Goal: Check status: Check status

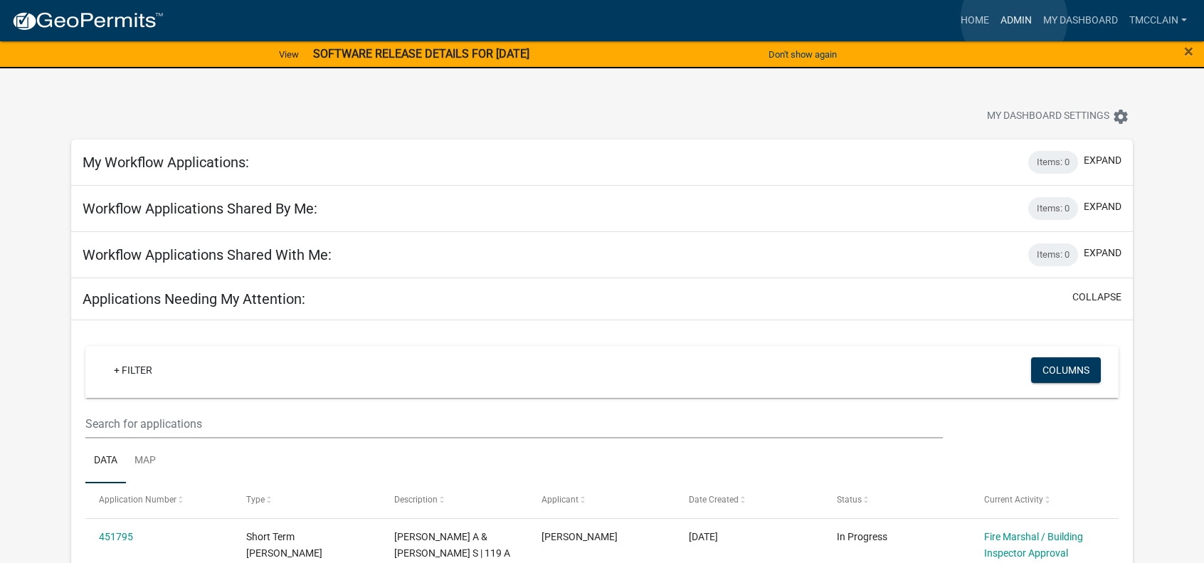
click at [1014, 19] on link "Admin" at bounding box center [1016, 20] width 43 height 27
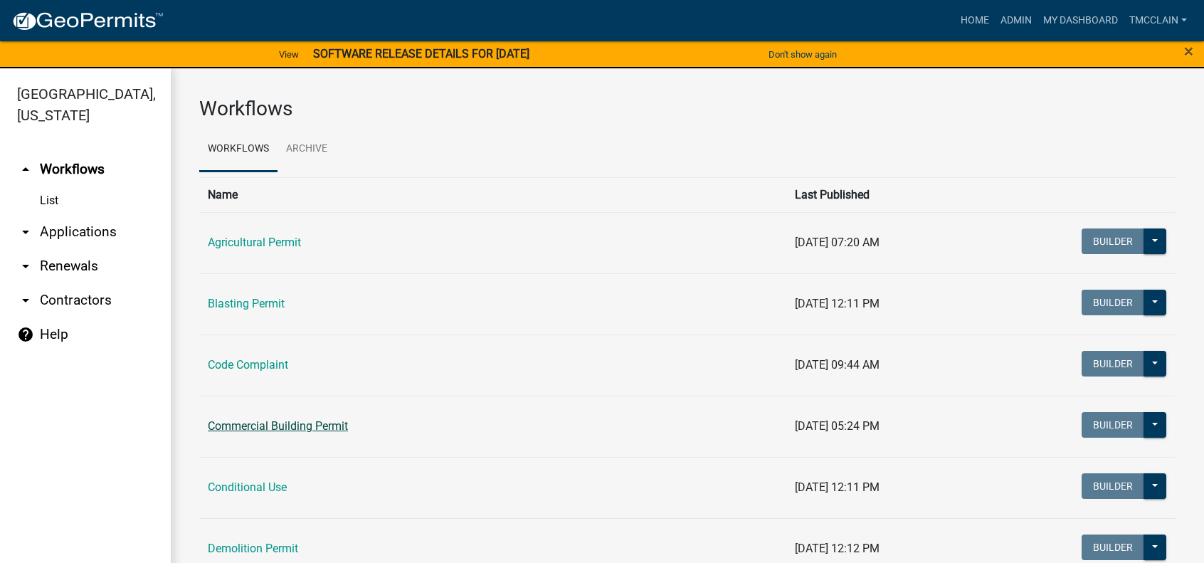
click at [258, 425] on link "Commercial Building Permit" at bounding box center [278, 426] width 140 height 14
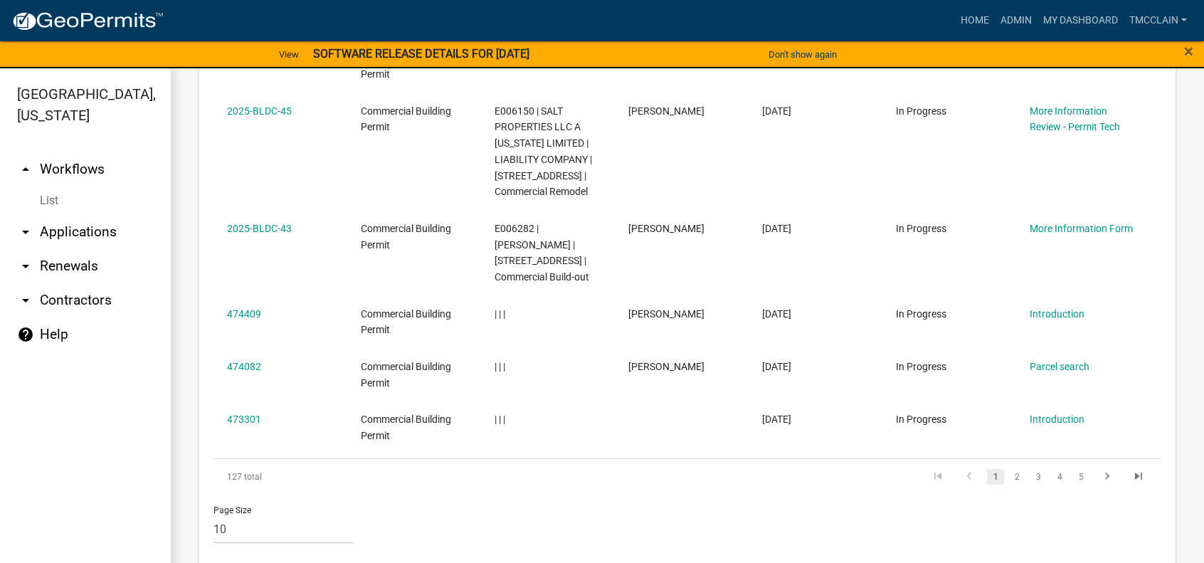
scroll to position [1003, 0]
click at [1010, 468] on link "2" at bounding box center [1016, 476] width 17 height 16
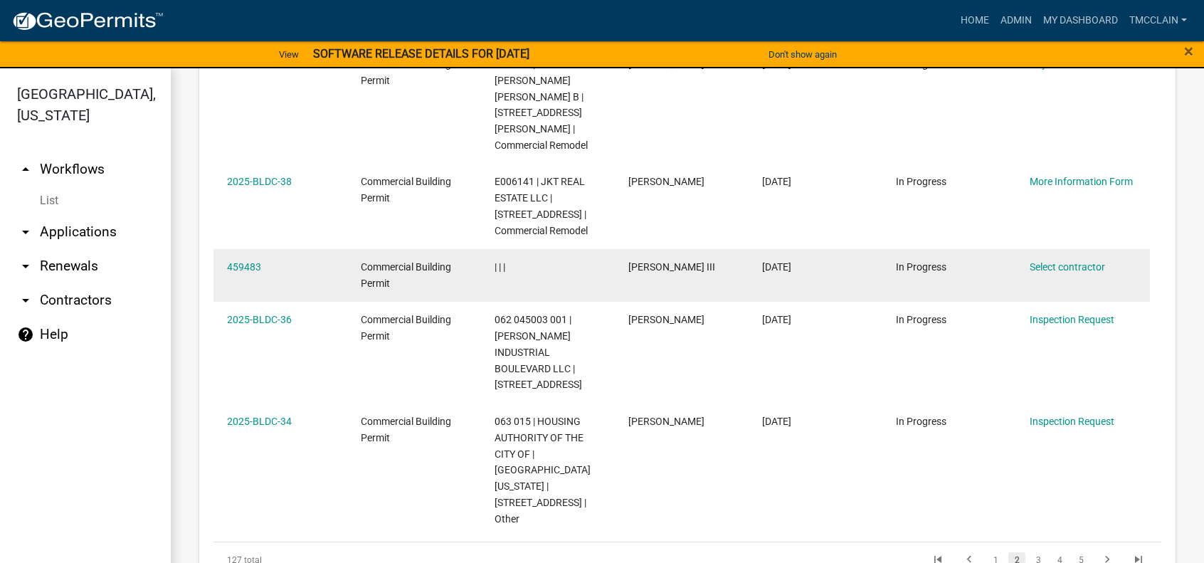
scroll to position [1149, 0]
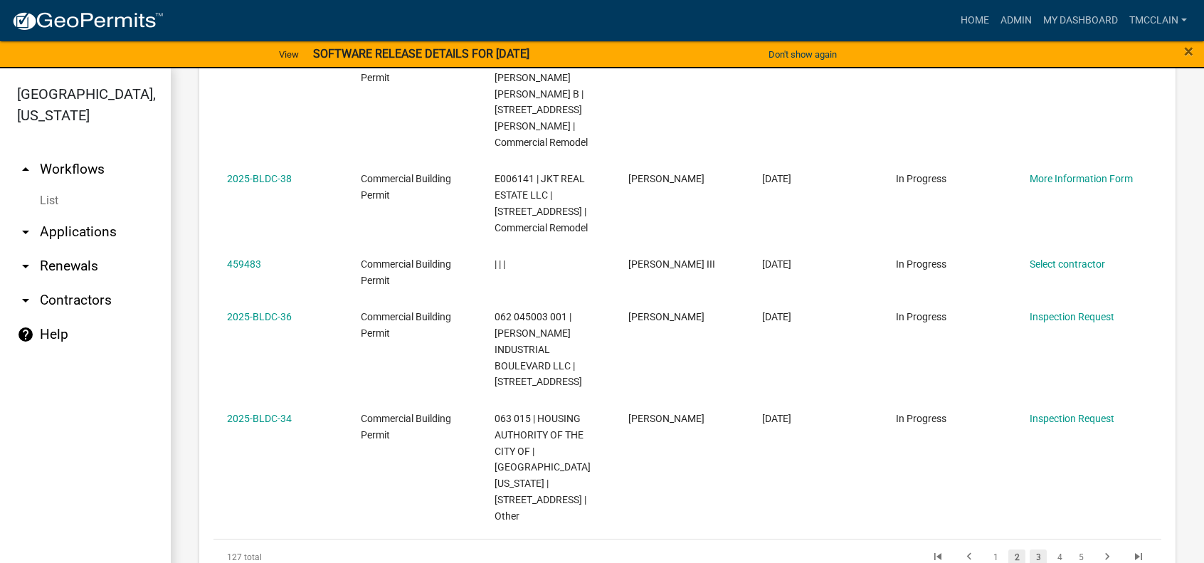
click at [1030, 549] on link "3" at bounding box center [1038, 557] width 17 height 16
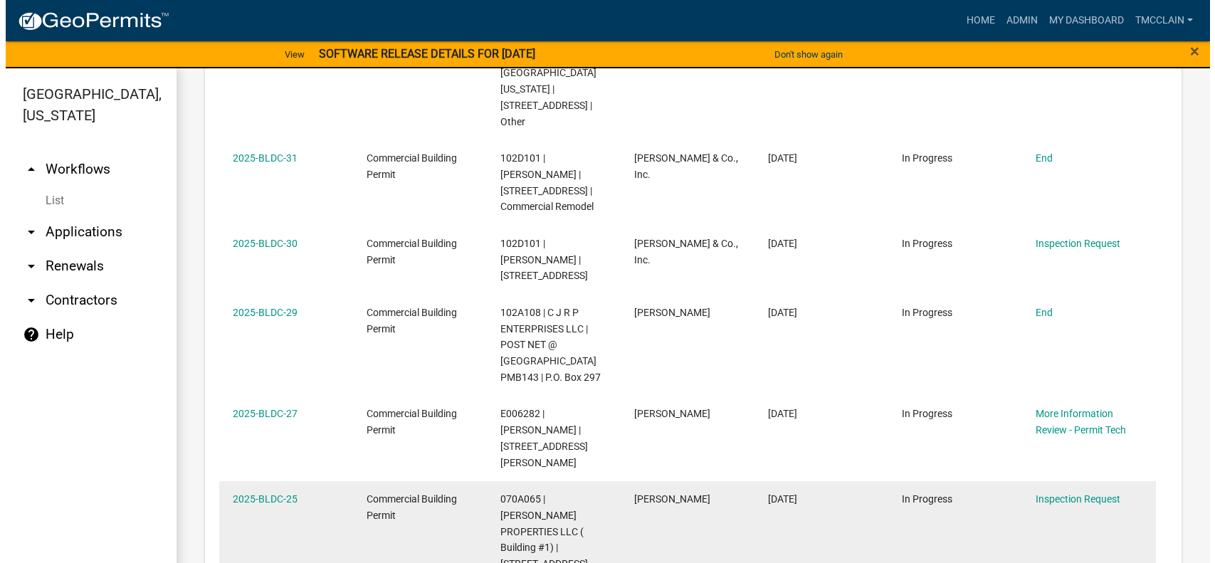
scroll to position [890, 0]
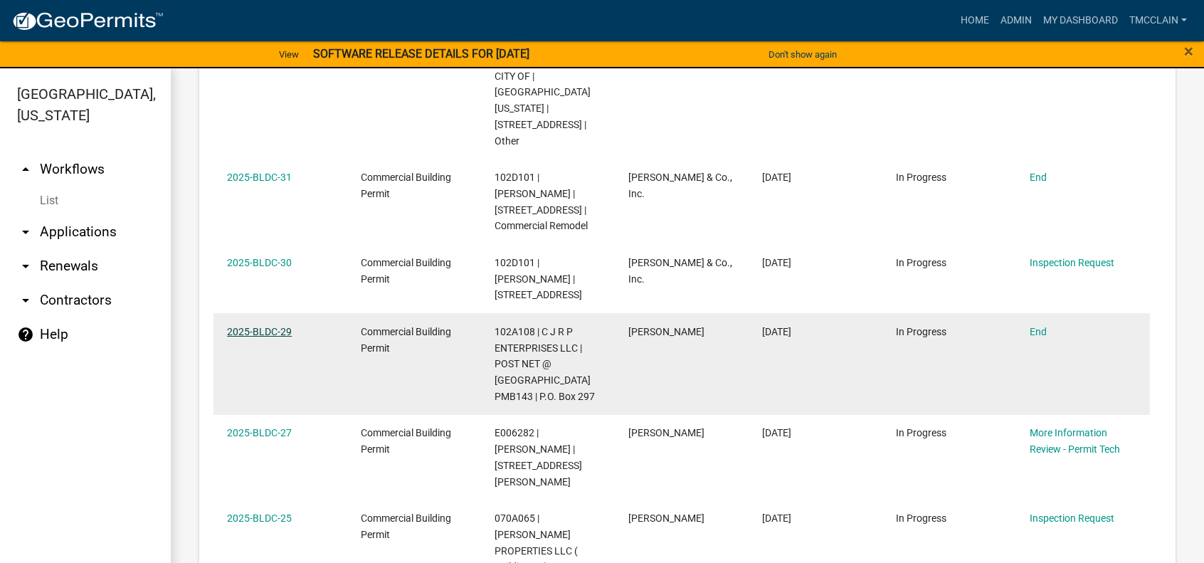
click at [253, 326] on link "2025-BLDC-29" at bounding box center [259, 331] width 65 height 11
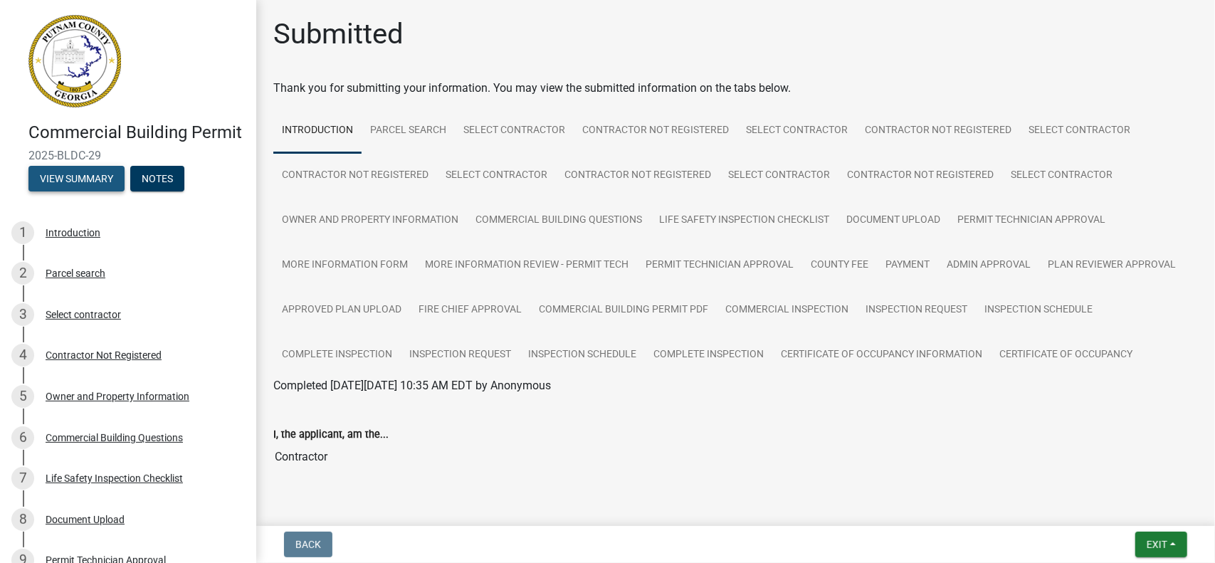
click at [73, 191] on button "View Summary" at bounding box center [76, 179] width 96 height 26
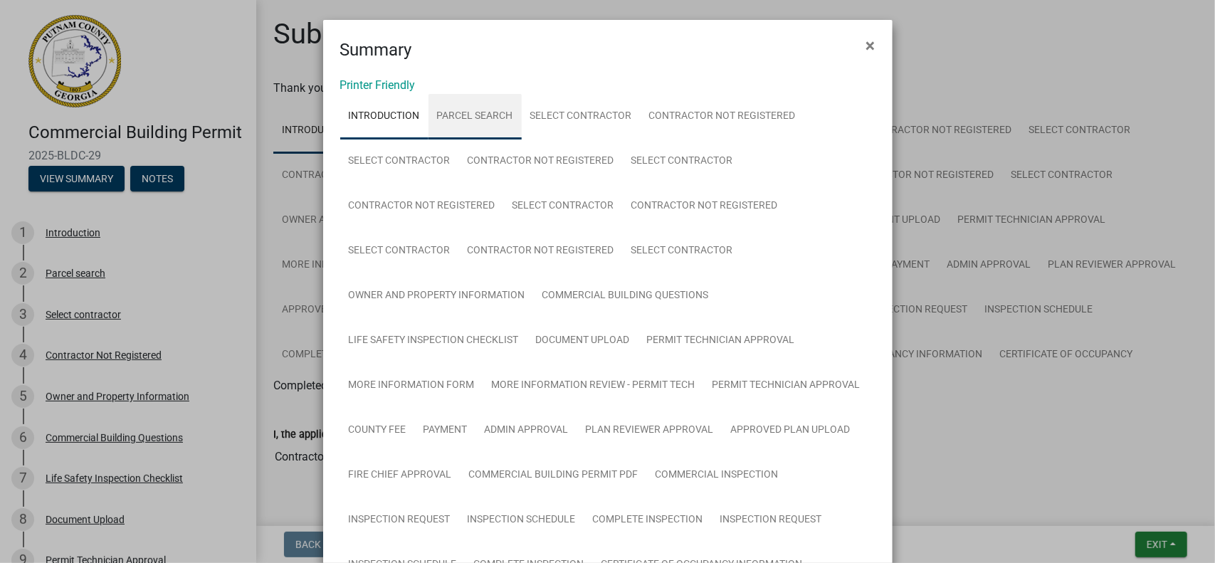
click at [466, 112] on link "Parcel search" at bounding box center [474, 117] width 93 height 46
click at [468, 116] on link "Parcel search" at bounding box center [474, 117] width 93 height 46
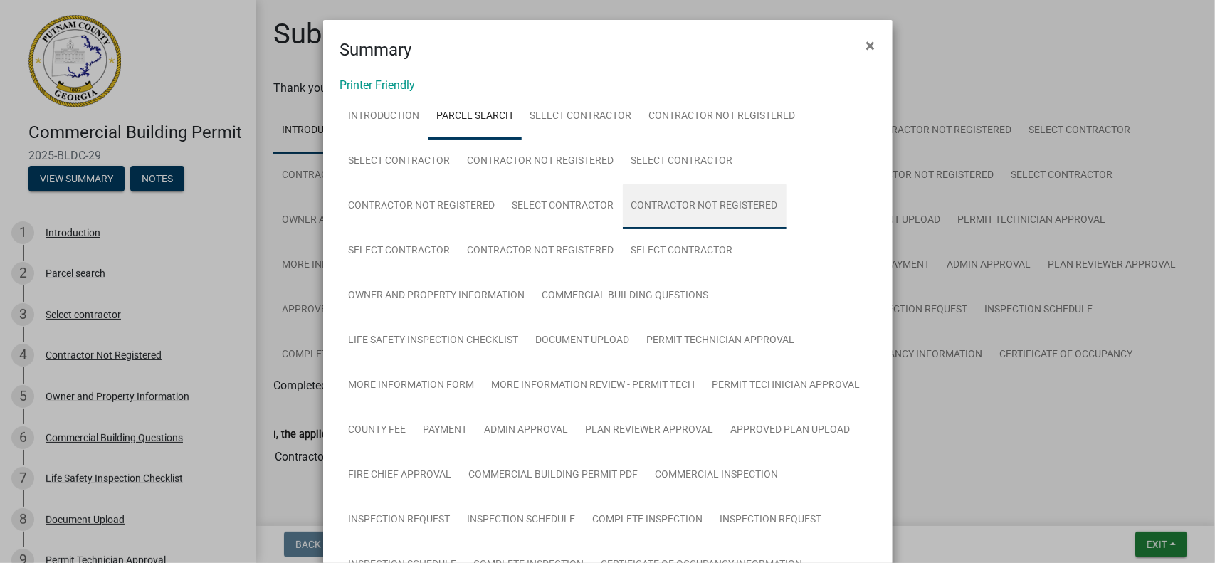
click at [704, 206] on link "Contractor Not Registered" at bounding box center [705, 207] width 164 height 46
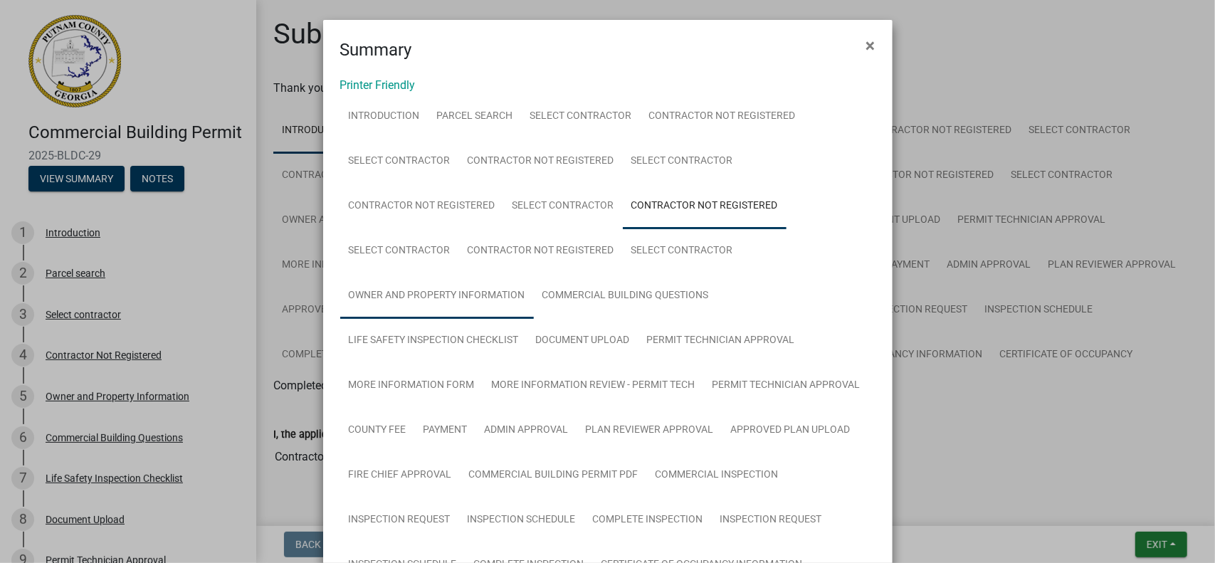
click at [468, 295] on link "Owner and Property Information" at bounding box center [437, 296] width 194 height 46
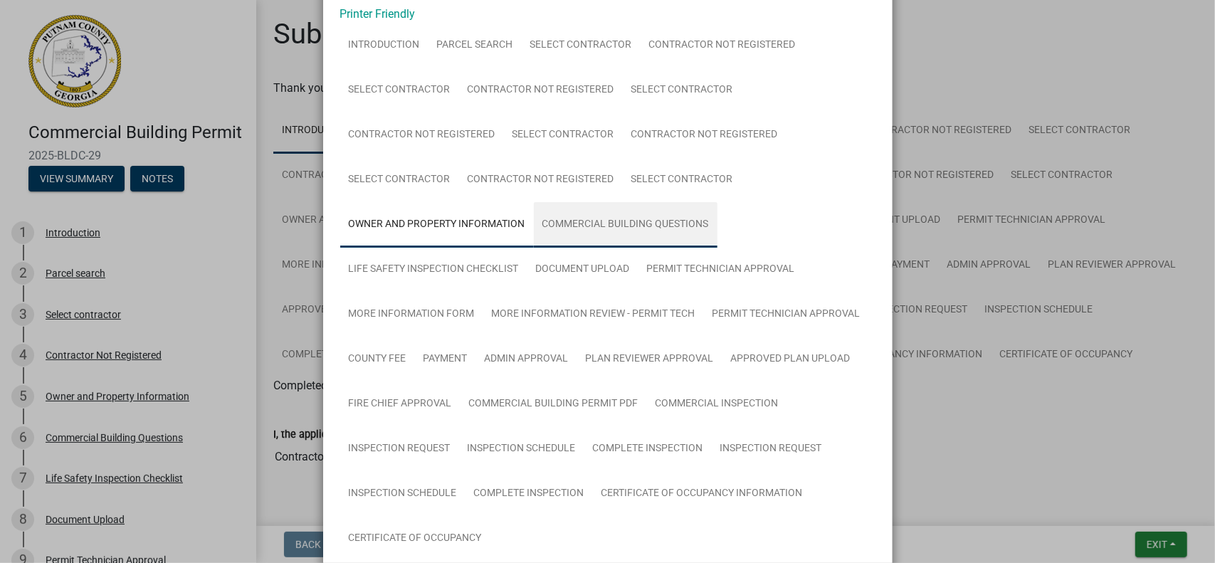
click at [610, 221] on link "Commercial Building Questions" at bounding box center [626, 225] width 184 height 46
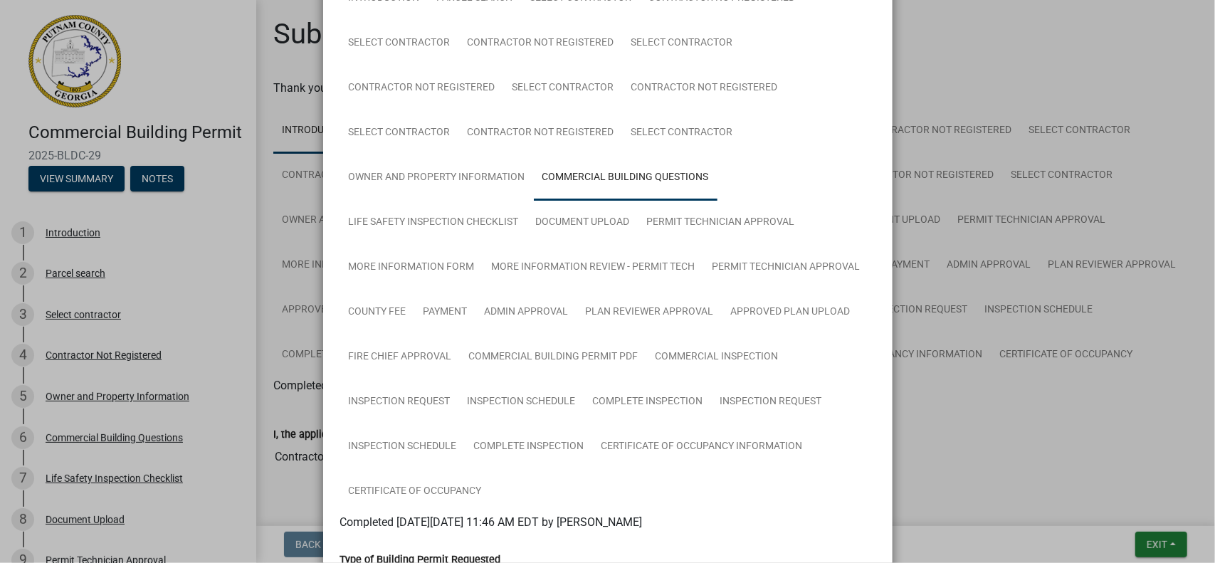
scroll to position [0, 0]
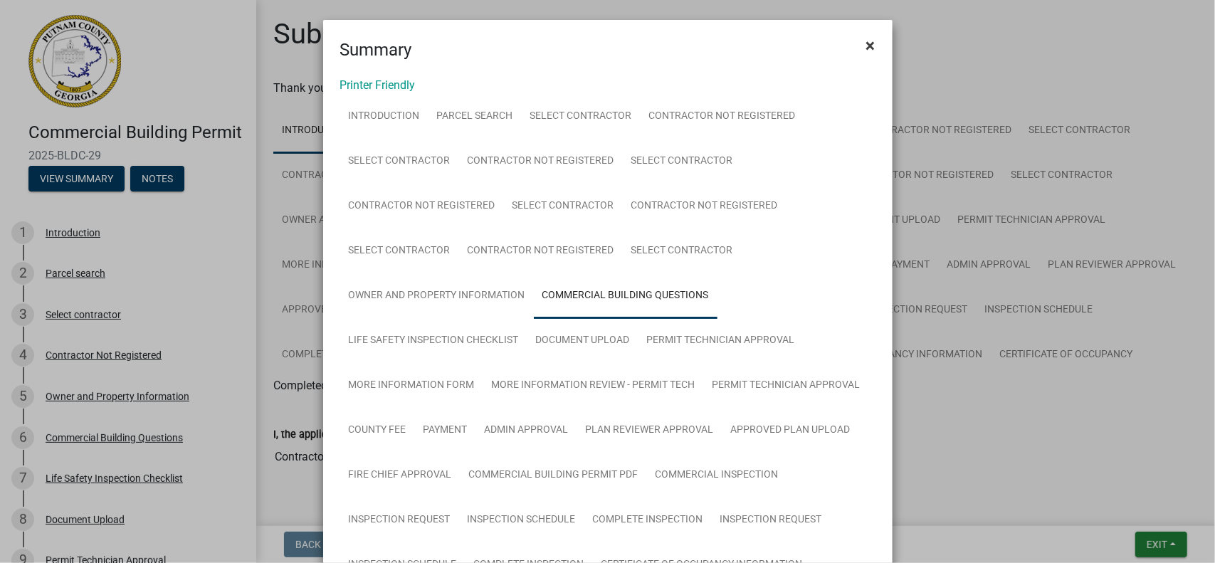
click at [867, 42] on span "×" at bounding box center [870, 46] width 9 height 20
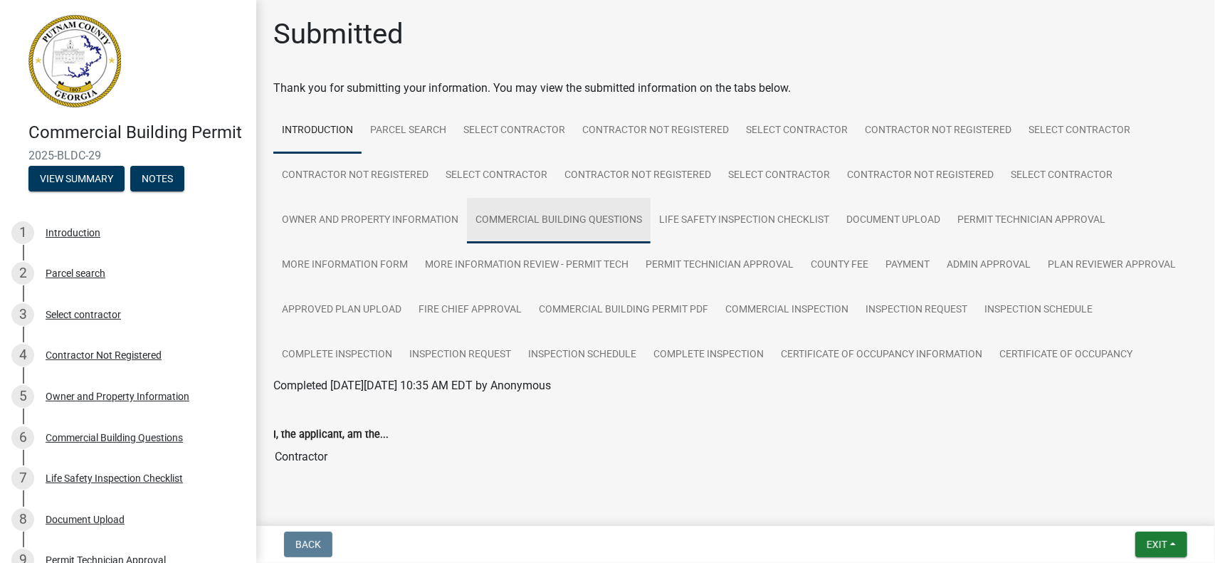
click at [547, 218] on link "Commercial Building Questions" at bounding box center [559, 221] width 184 height 46
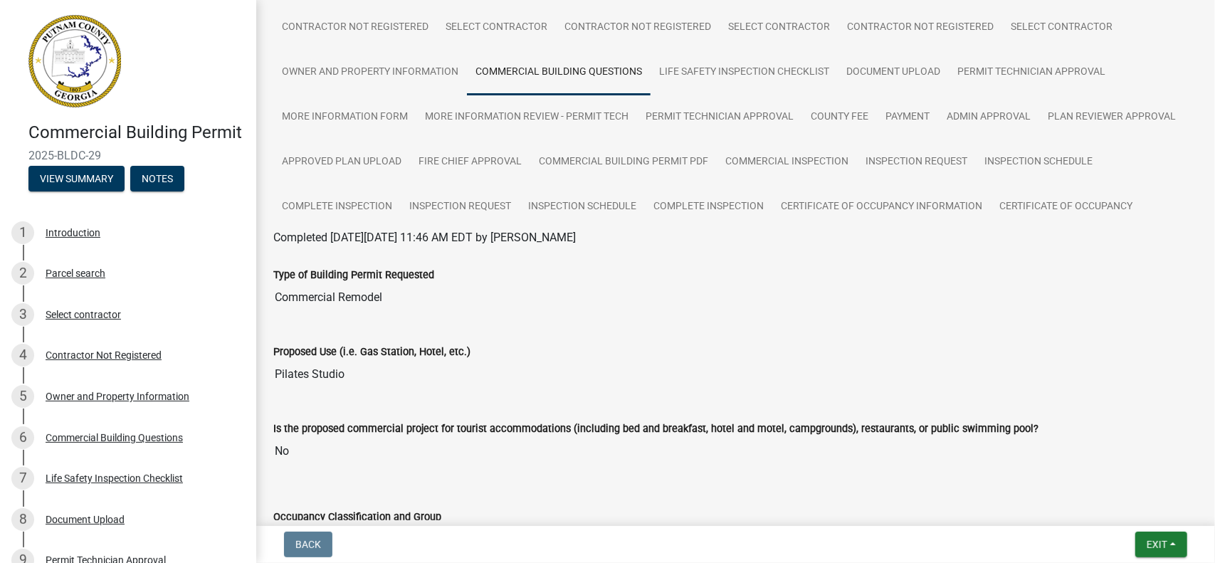
scroll to position [142, 0]
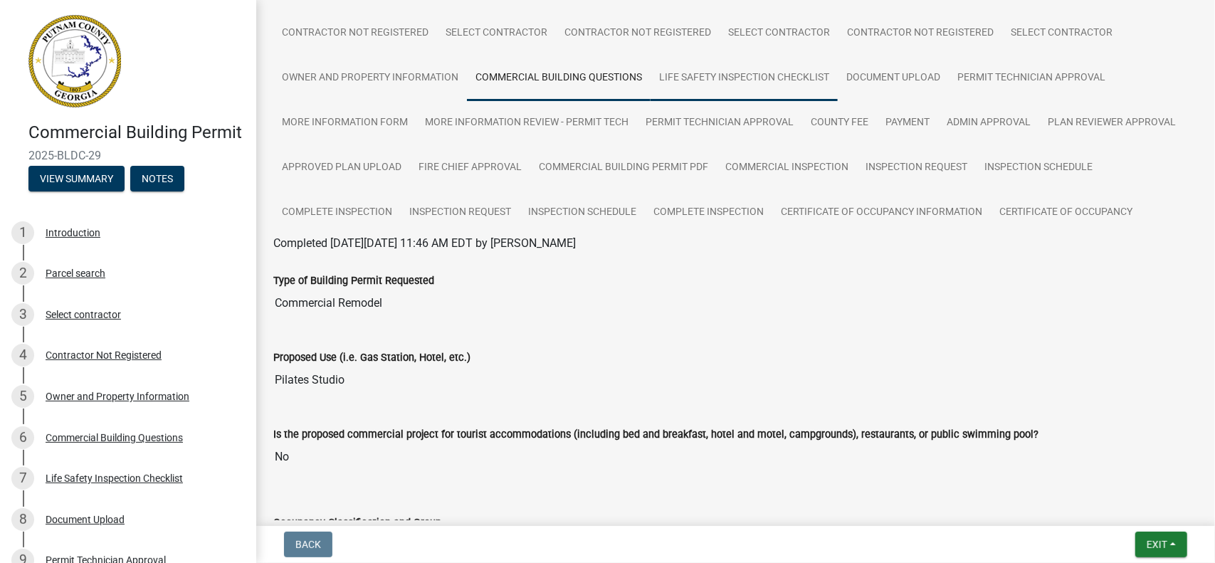
click at [752, 75] on link "Life Safety Inspection Checklist" at bounding box center [743, 79] width 187 height 46
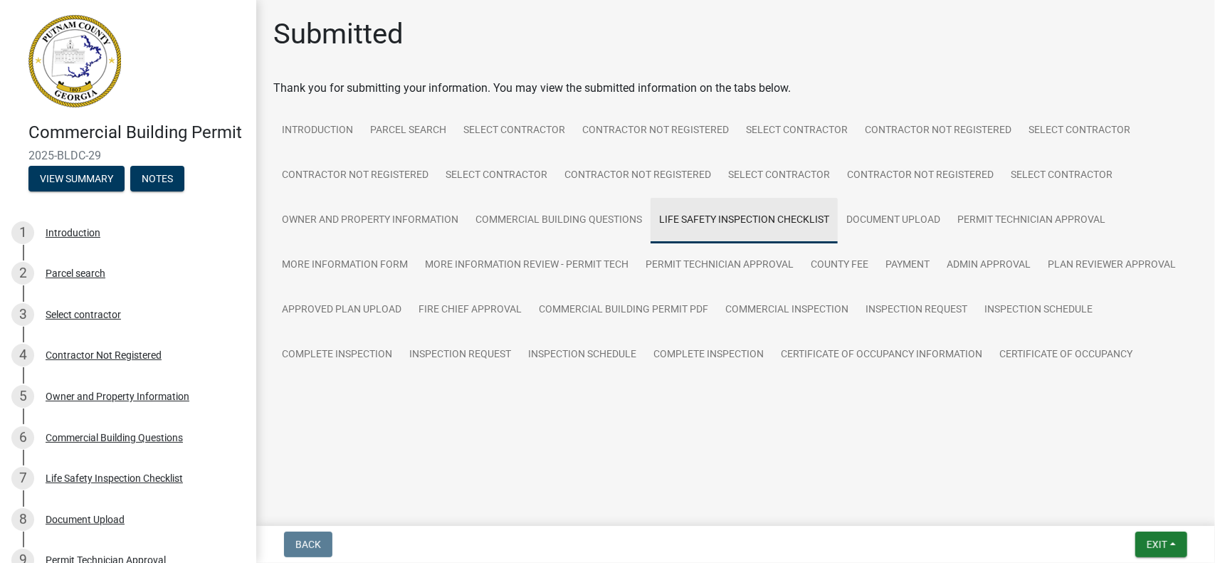
scroll to position [0, 0]
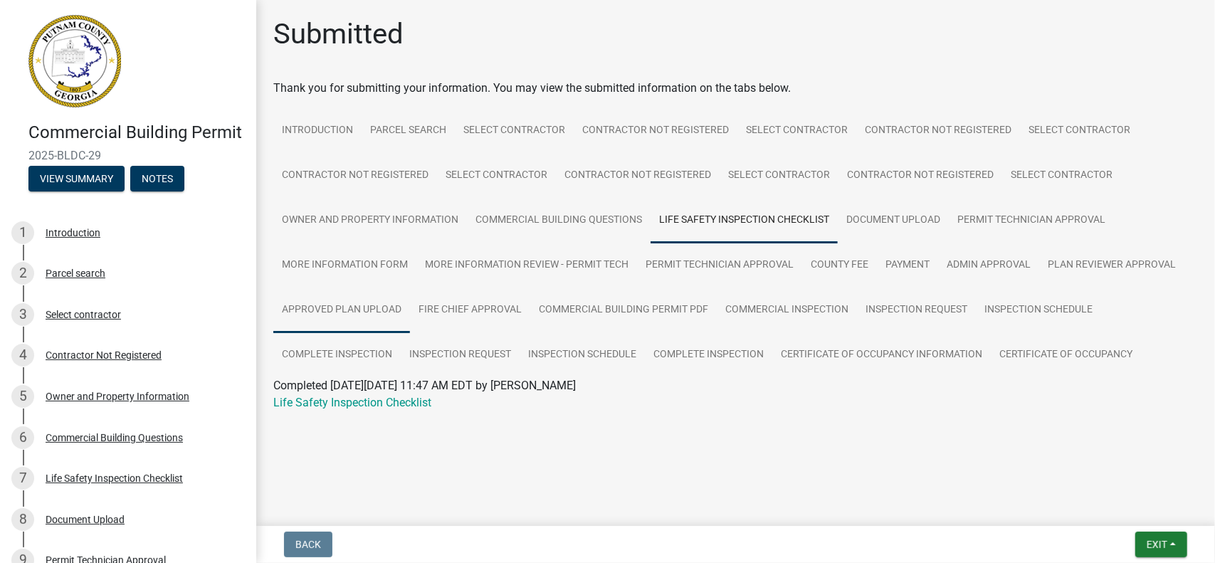
click at [336, 307] on link "Approved Plan Upload" at bounding box center [341, 310] width 137 height 46
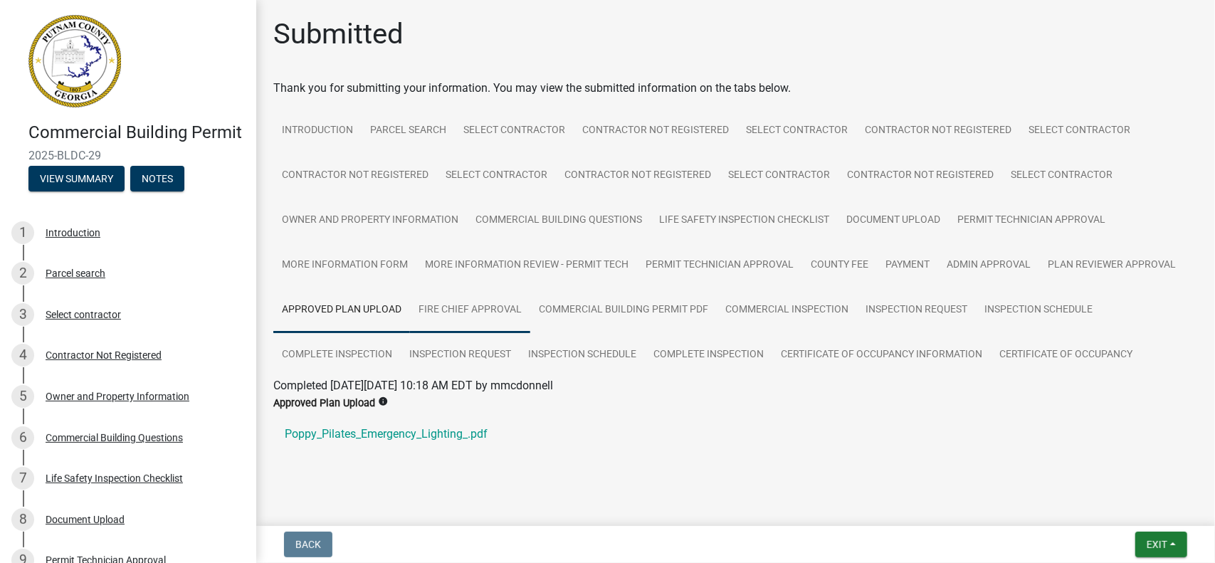
scroll to position [21, 0]
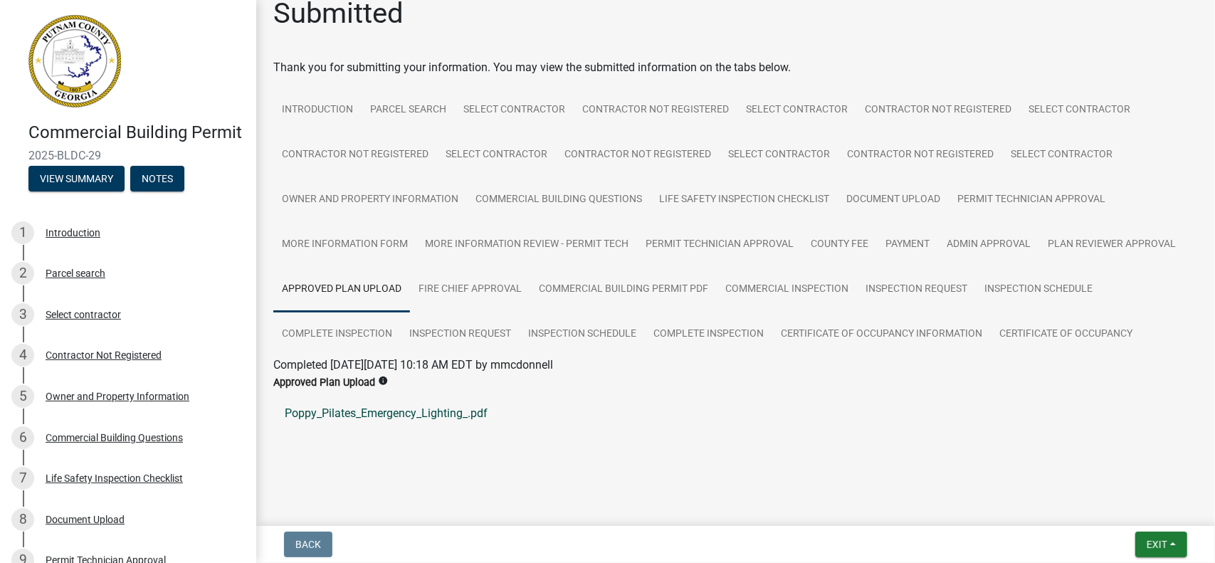
click at [364, 411] on link "Poppy_Pilates_Emergency_Lighting_.pdf" at bounding box center [735, 413] width 924 height 34
click at [468, 287] on link "Fire Chief Approval" at bounding box center [470, 290] width 120 height 46
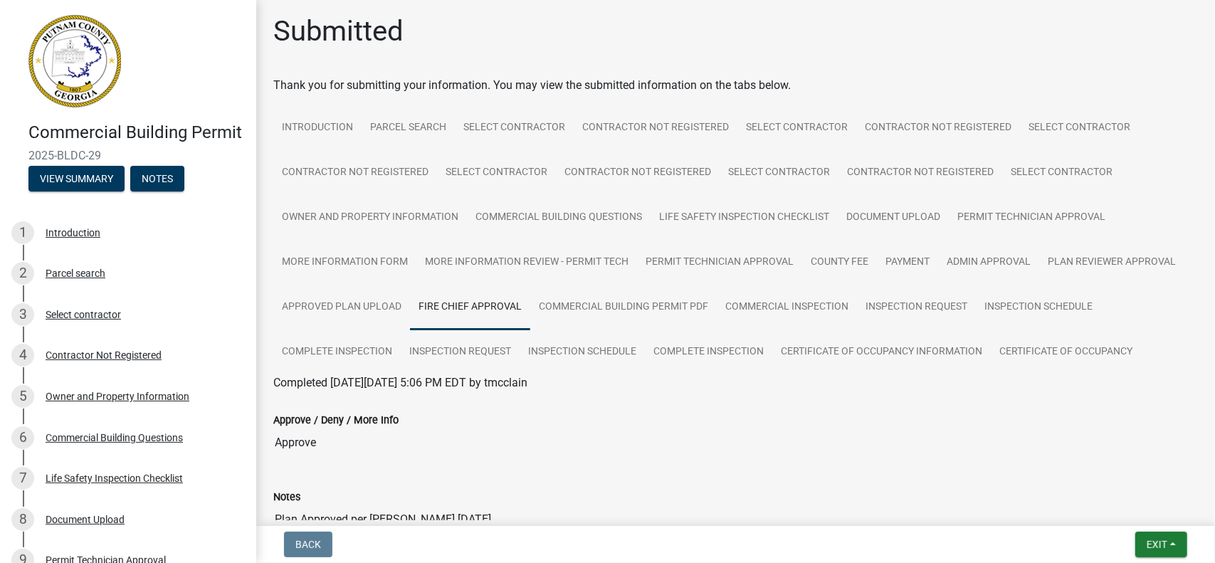
scroll to position [0, 0]
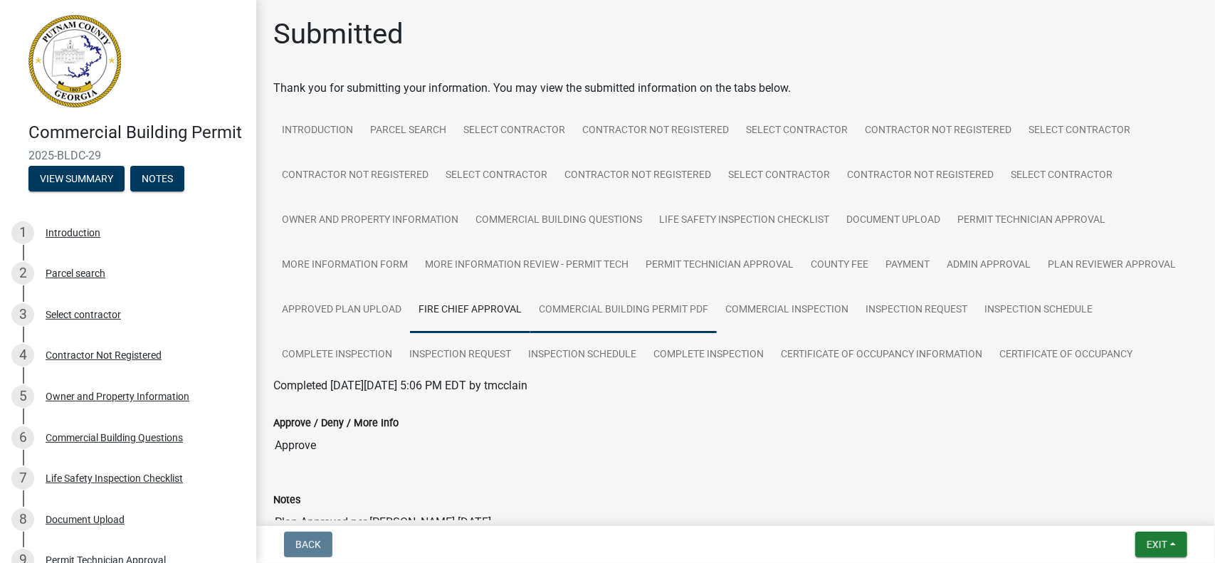
click at [632, 310] on link "Commercial Building Permit PDF" at bounding box center [623, 310] width 186 height 46
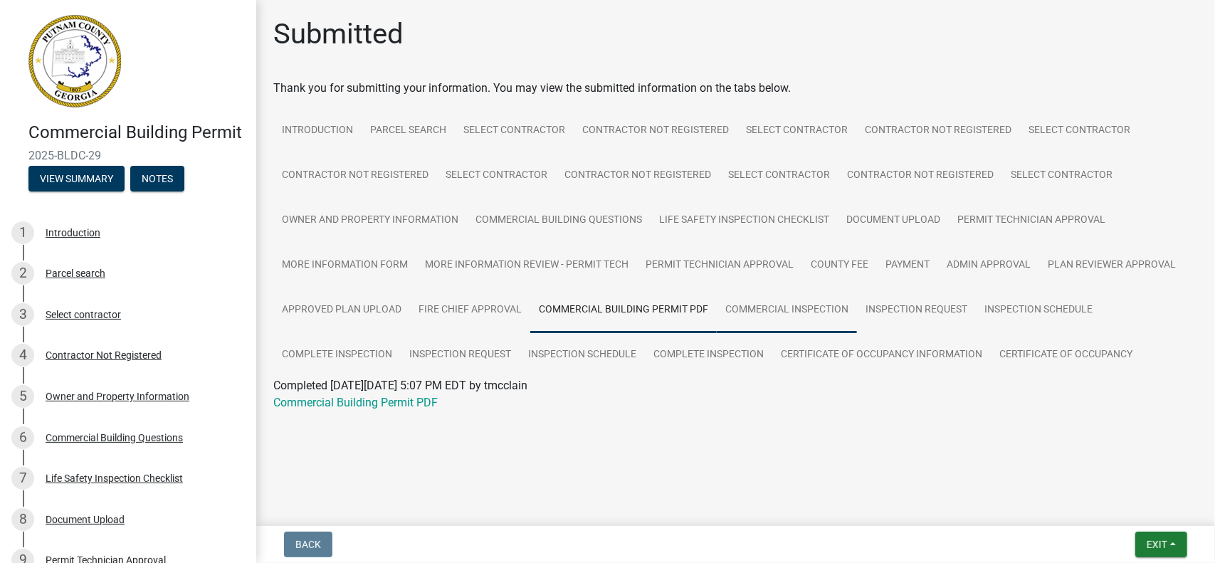
click at [772, 312] on link "Commercial Inspection" at bounding box center [787, 310] width 140 height 46
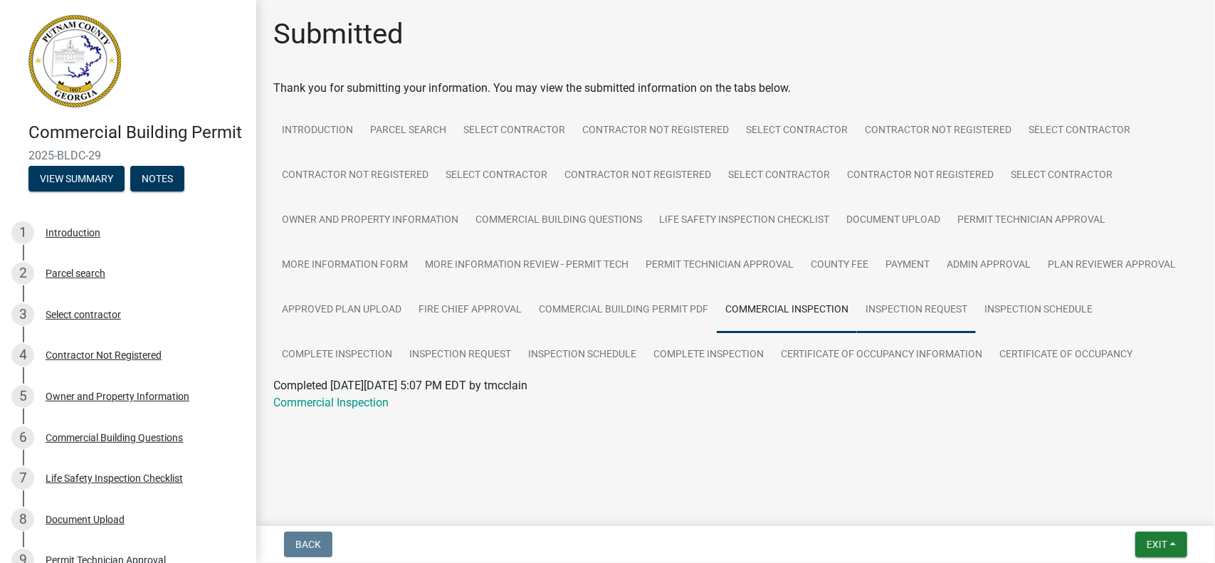
click at [898, 311] on link "Inspection Request" at bounding box center [916, 310] width 119 height 46
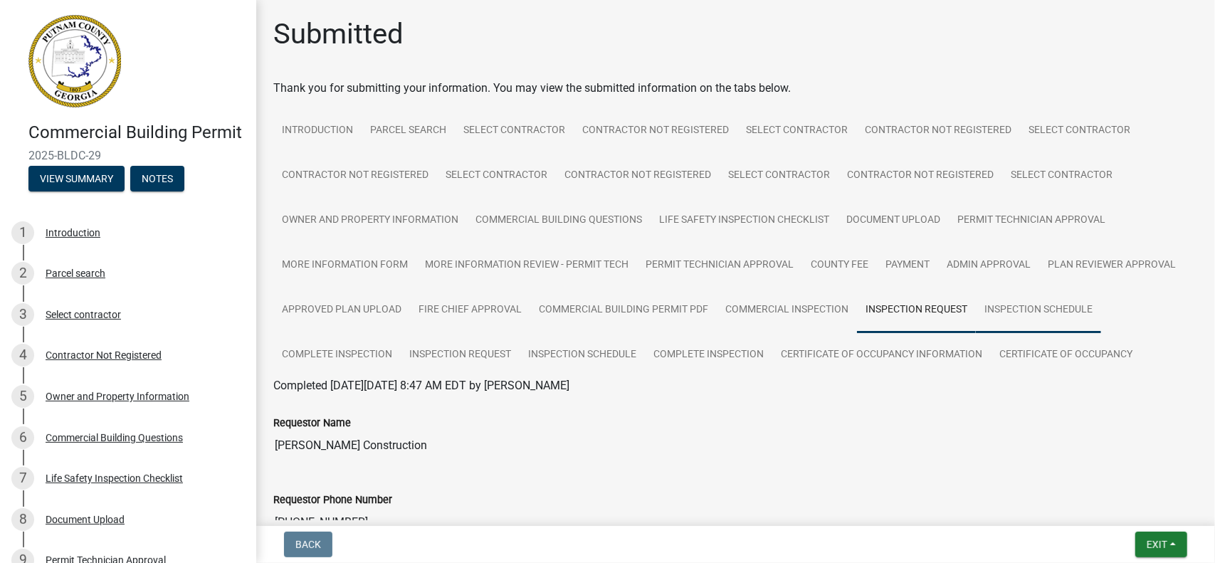
click at [1028, 312] on link "Inspection Schedule" at bounding box center [1038, 310] width 125 height 46
click at [340, 354] on link "Complete Inspection" at bounding box center [336, 355] width 127 height 46
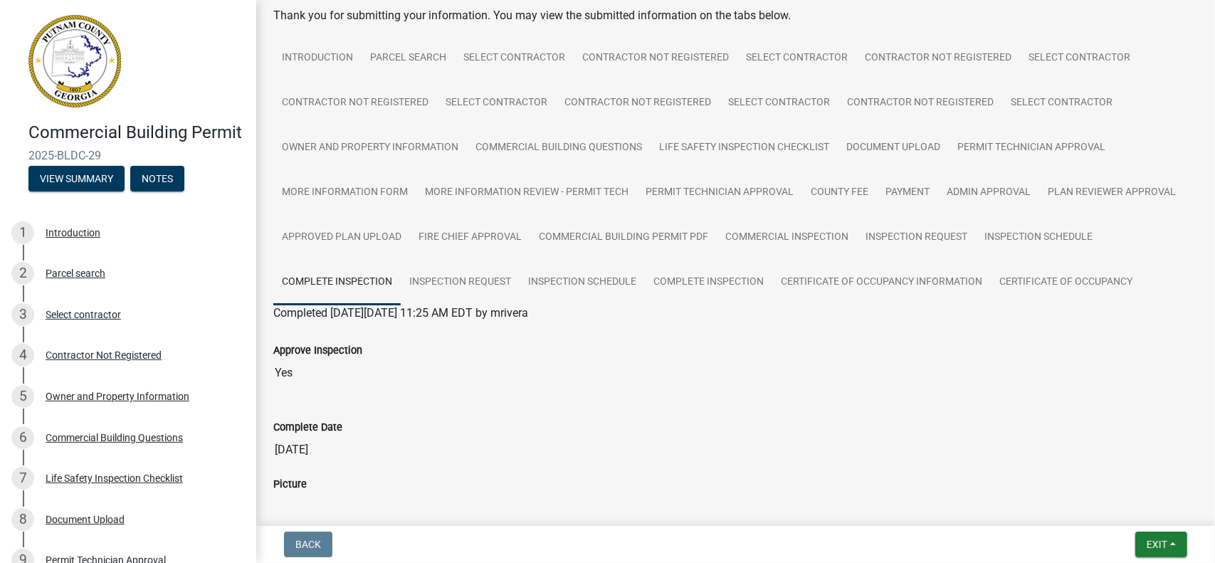
scroll to position [71, 0]
click at [455, 284] on link "Inspection Request" at bounding box center [460, 284] width 119 height 46
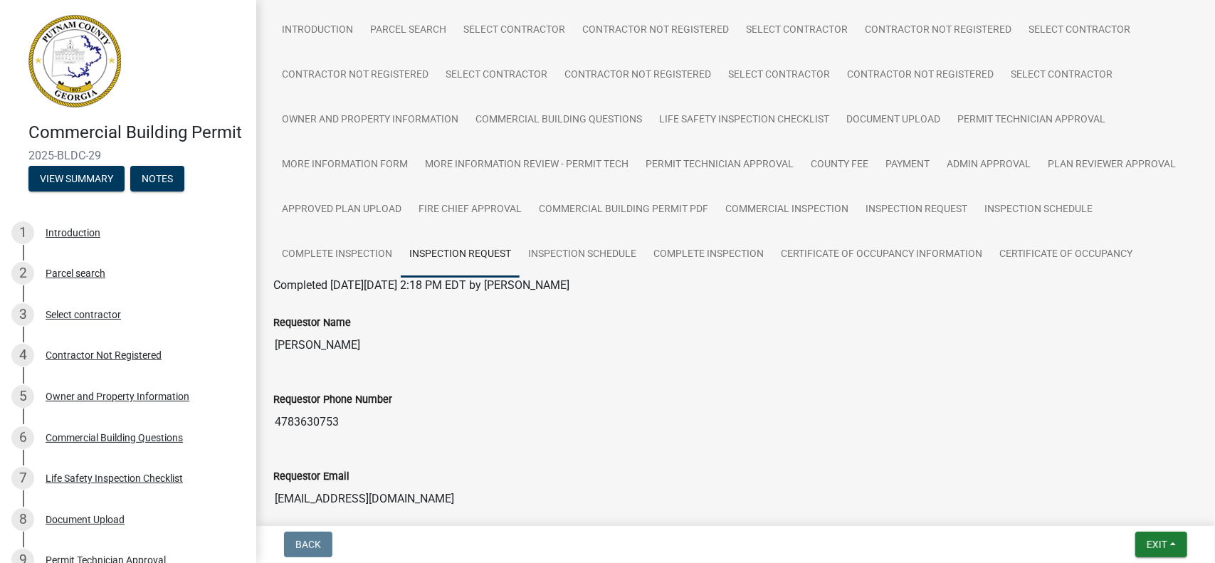
scroll to position [66, 0]
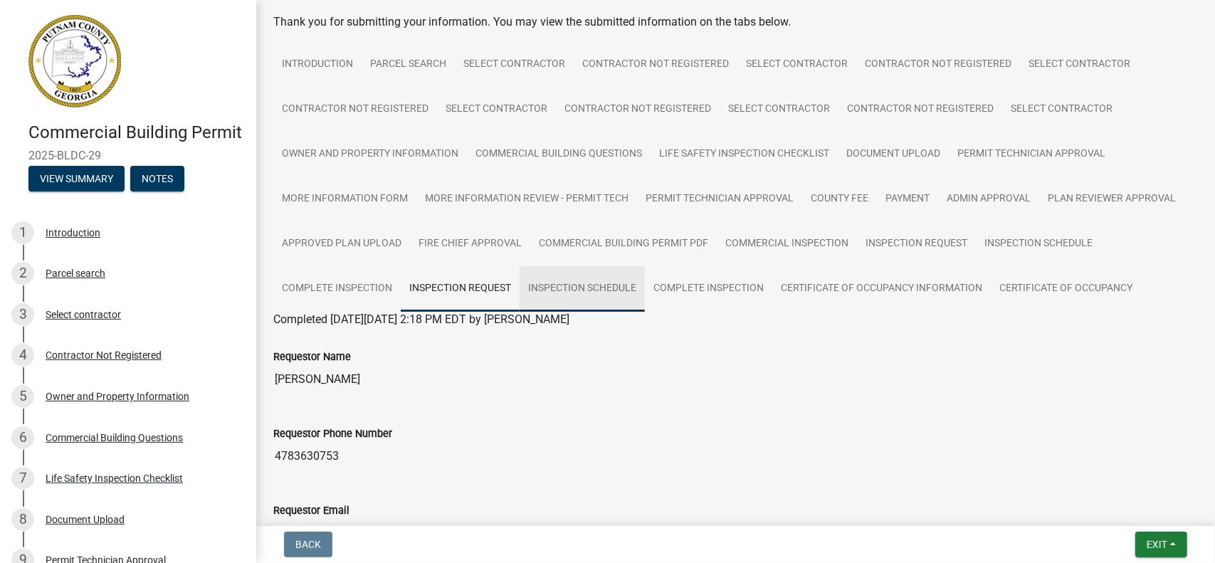
click at [588, 290] on link "Inspection Schedule" at bounding box center [581, 289] width 125 height 46
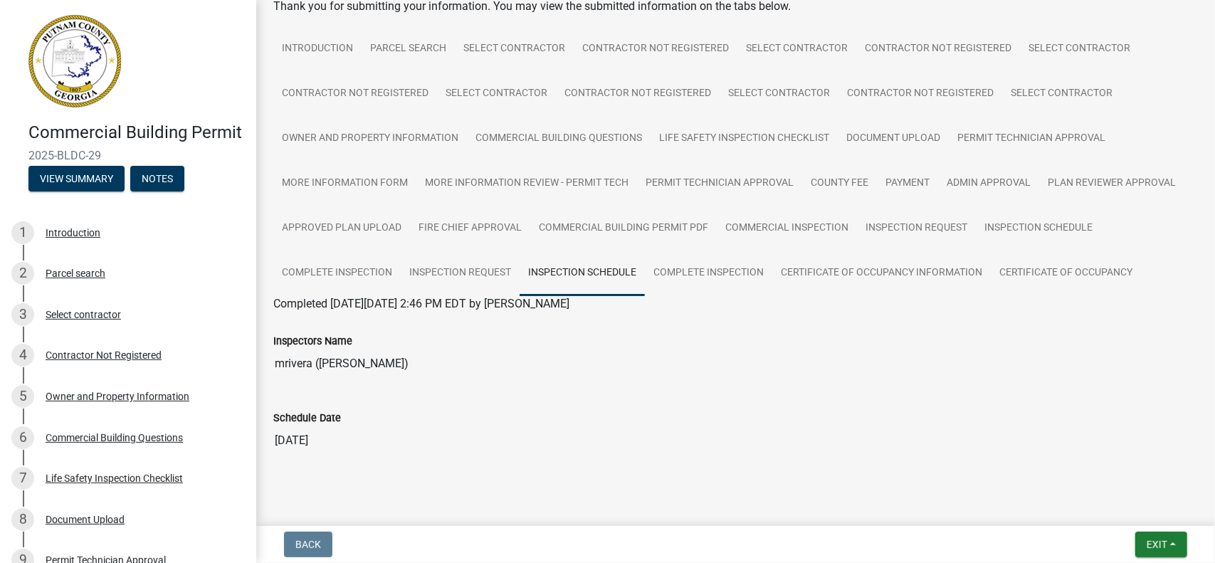
scroll to position [100, 0]
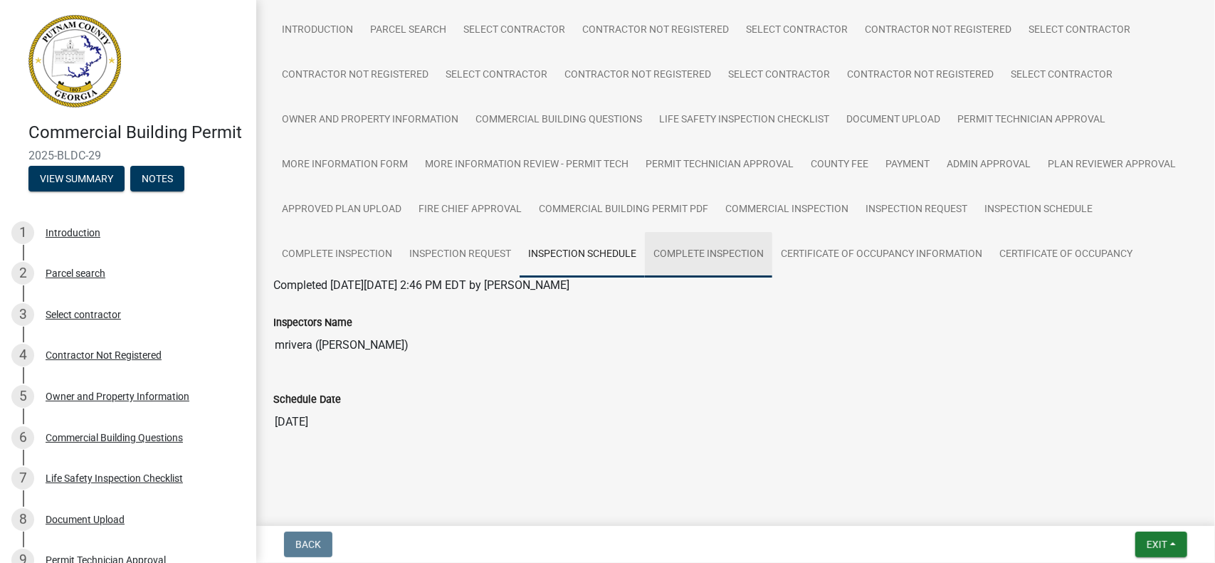
click at [709, 254] on link "Complete Inspection" at bounding box center [708, 255] width 127 height 46
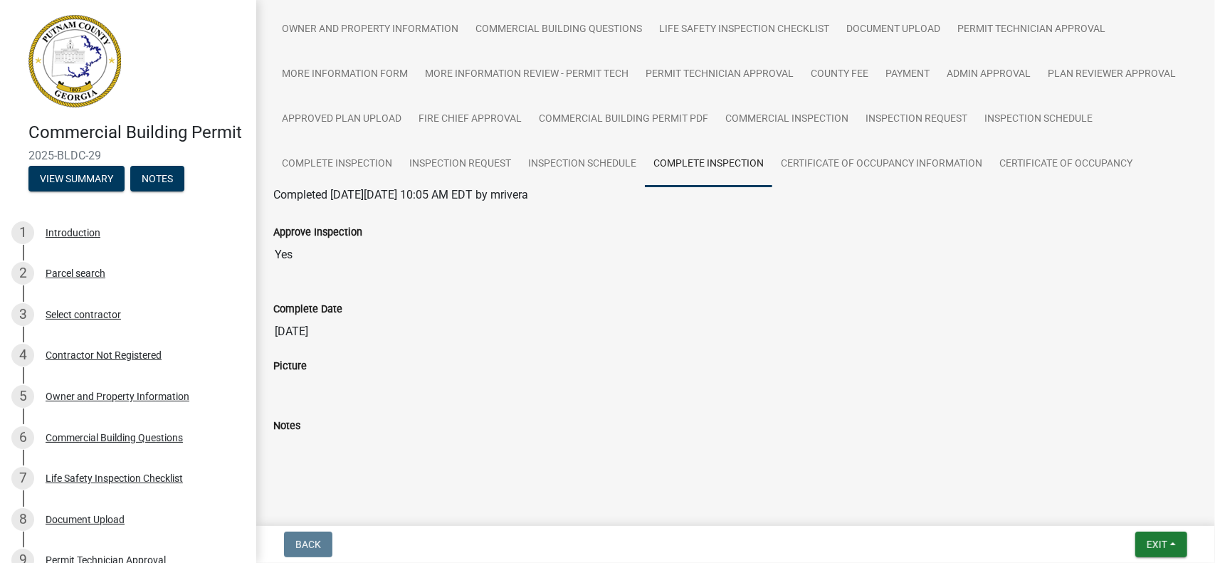
scroll to position [213, 0]
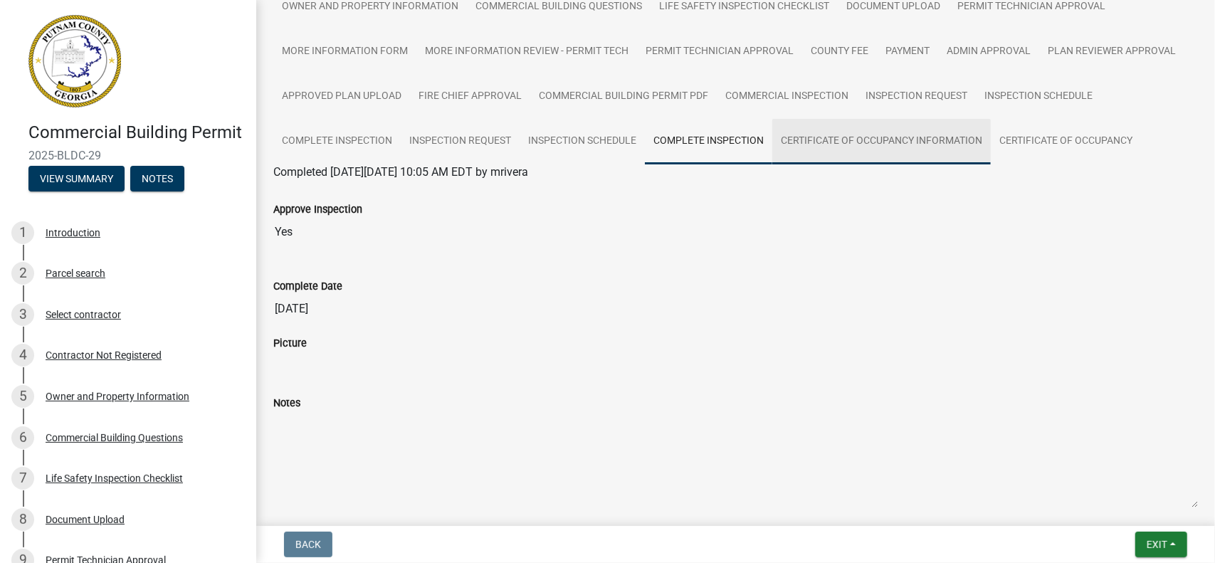
click at [877, 139] on link "Certificate of Occupancy Information" at bounding box center [881, 142] width 218 height 46
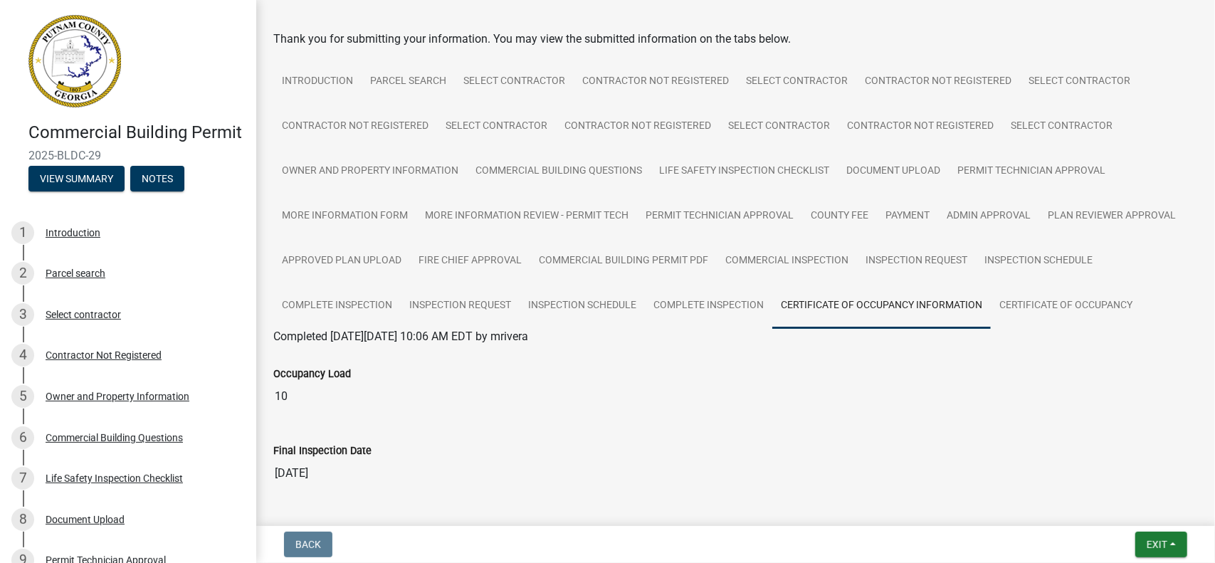
scroll to position [100, 0]
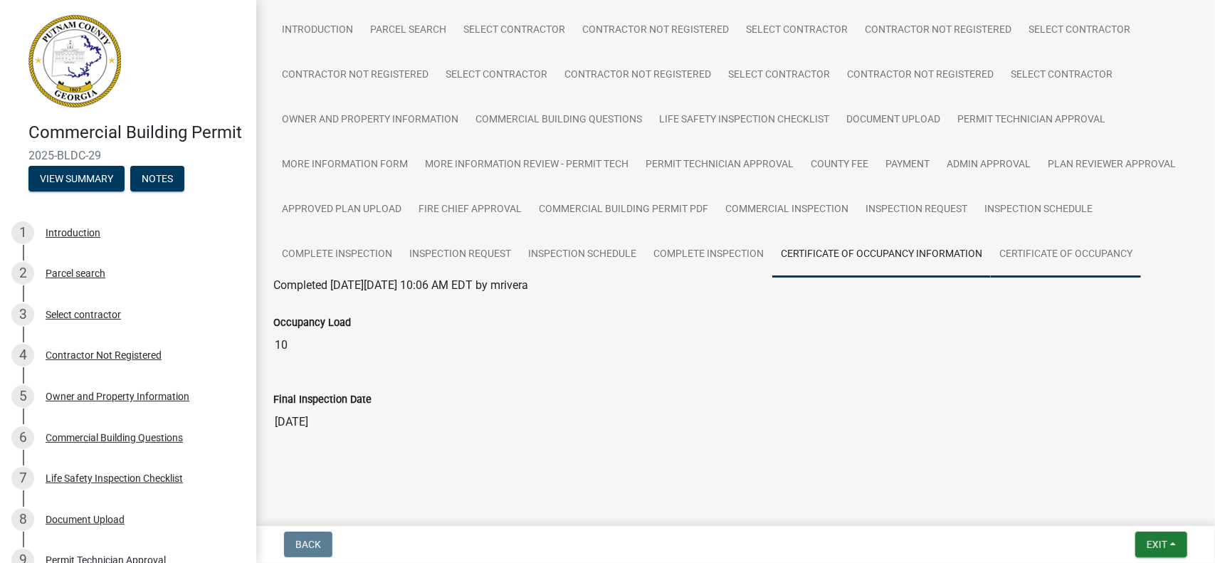
click at [1050, 254] on link "Certificate of Occupancy" at bounding box center [1066, 255] width 150 height 46
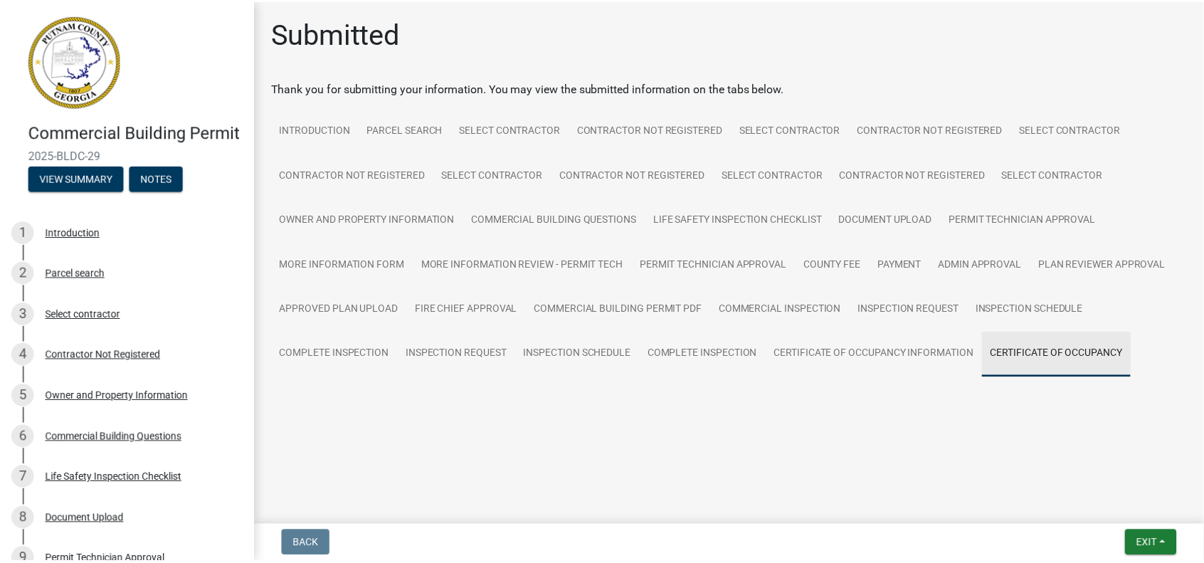
scroll to position [0, 0]
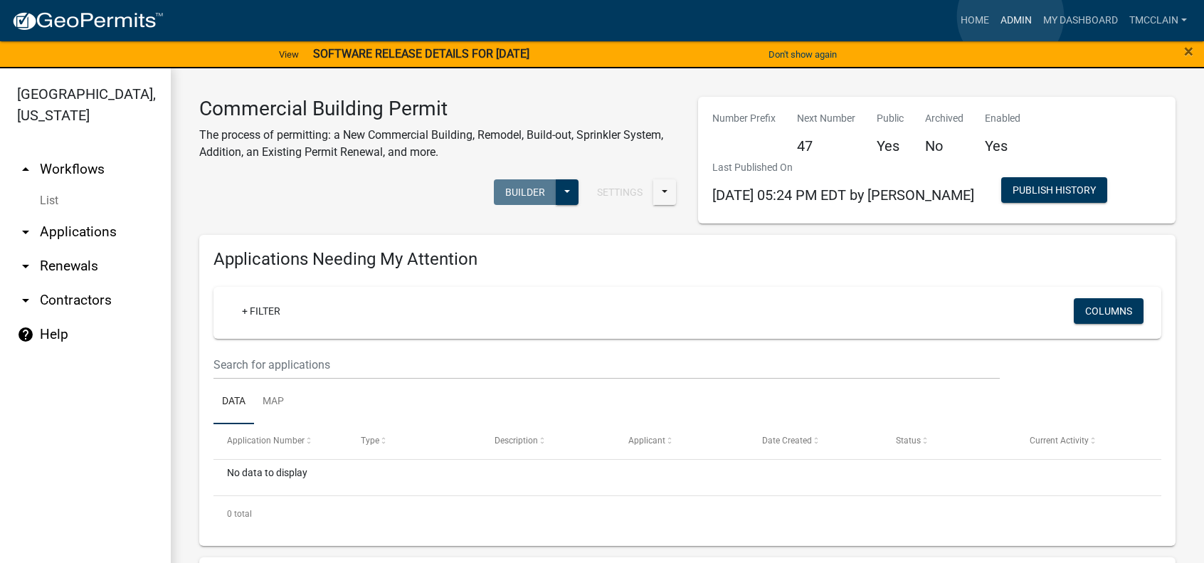
click at [1010, 16] on link "Admin" at bounding box center [1016, 20] width 43 height 27
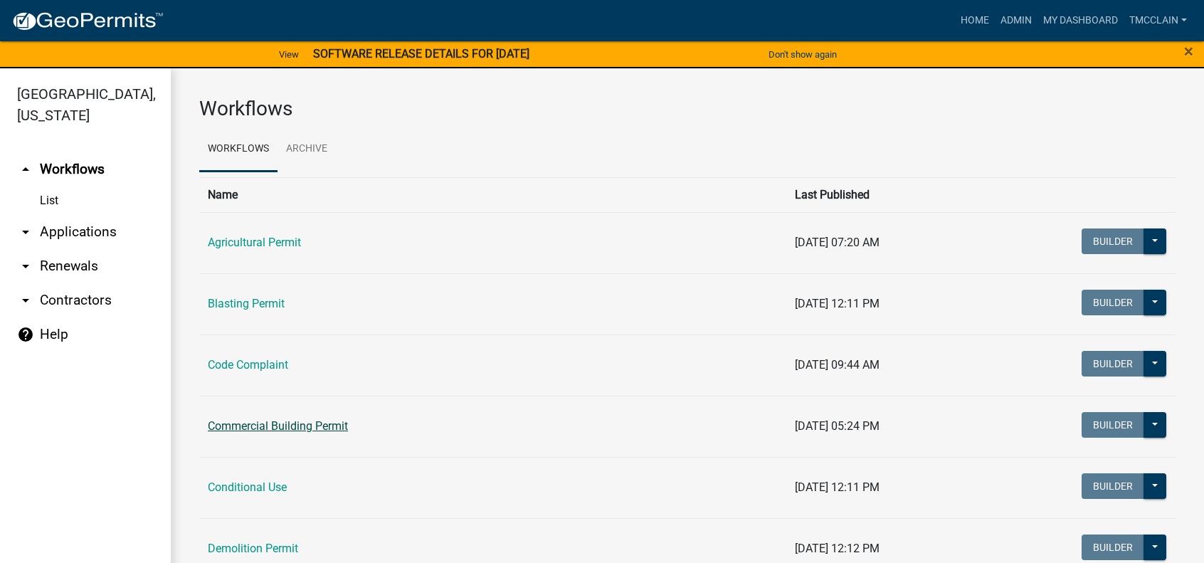
click at [258, 422] on link "Commercial Building Permit" at bounding box center [278, 426] width 140 height 14
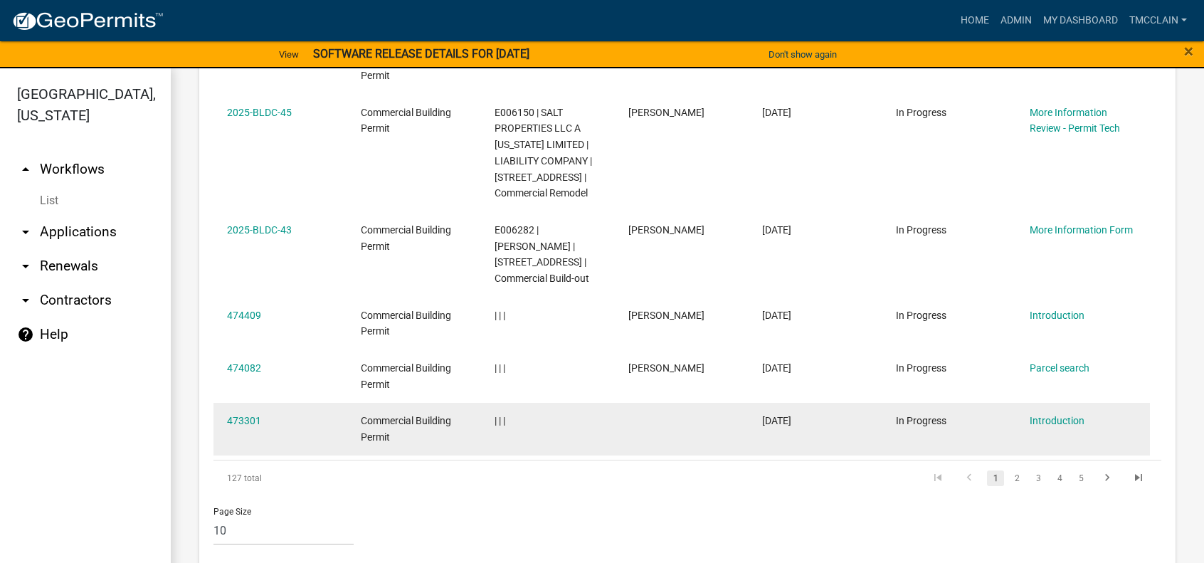
scroll to position [1003, 0]
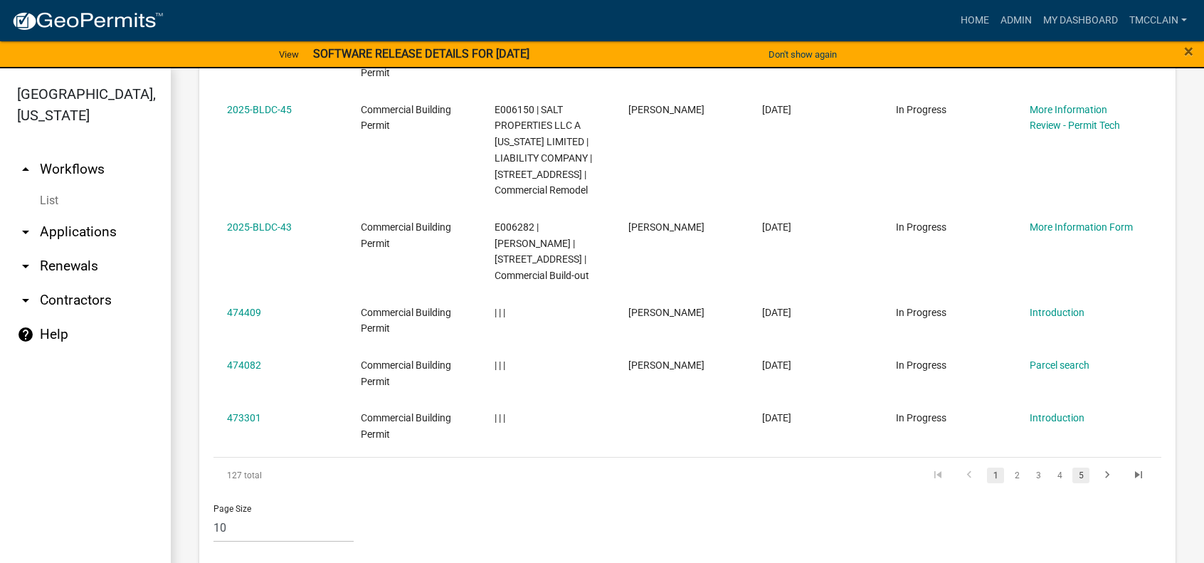
click at [1072, 468] on link "5" at bounding box center [1080, 476] width 17 height 16
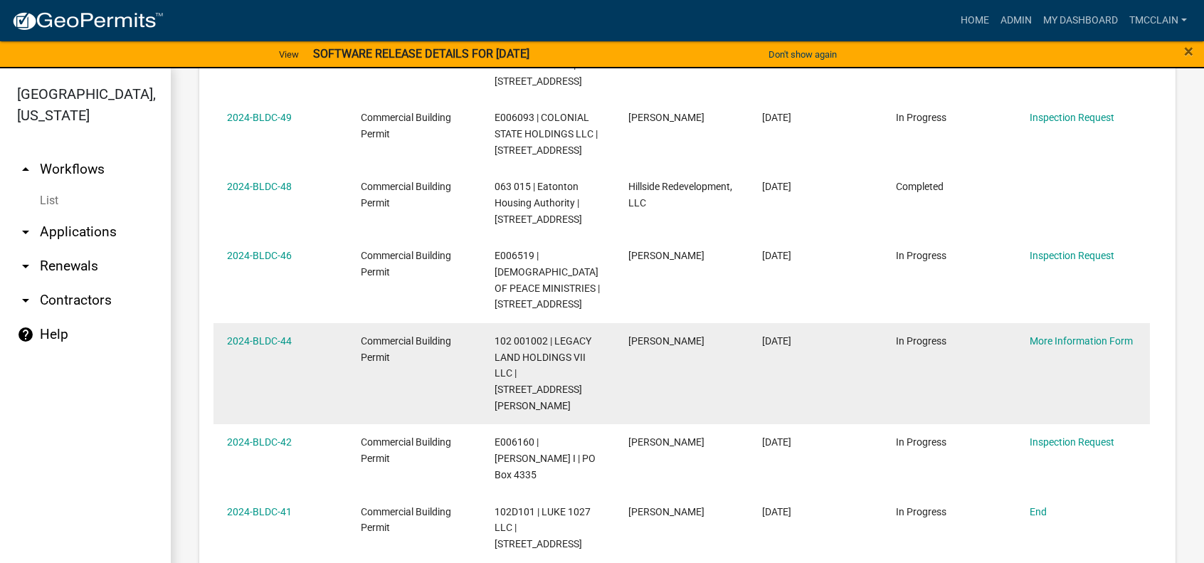
scroll to position [1149, 0]
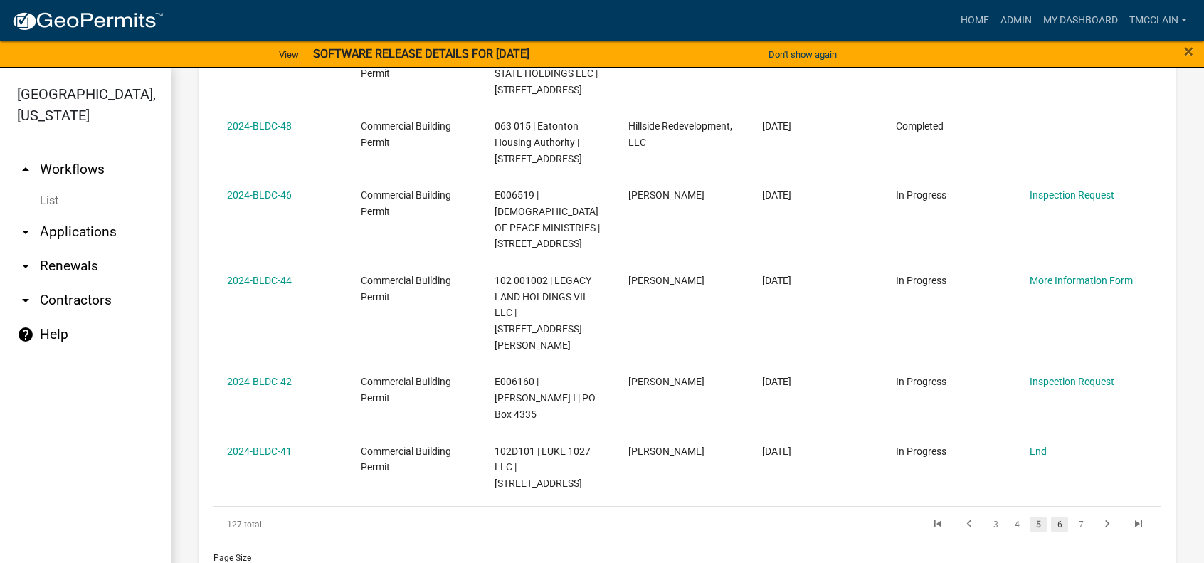
click at [1051, 517] on link "6" at bounding box center [1059, 525] width 17 height 16
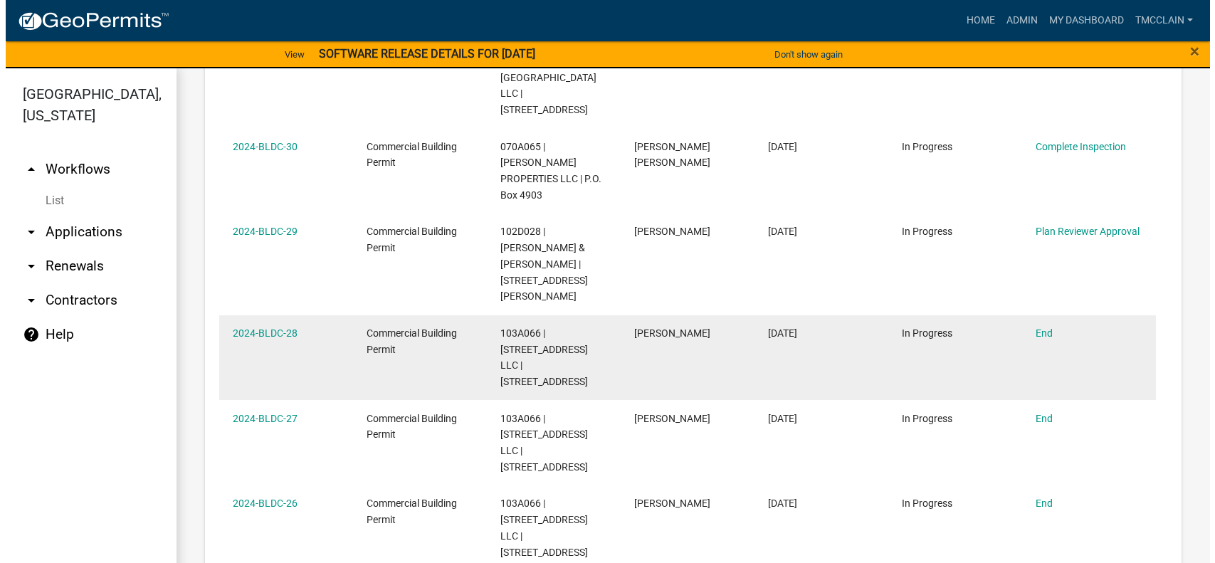
scroll to position [871, 0]
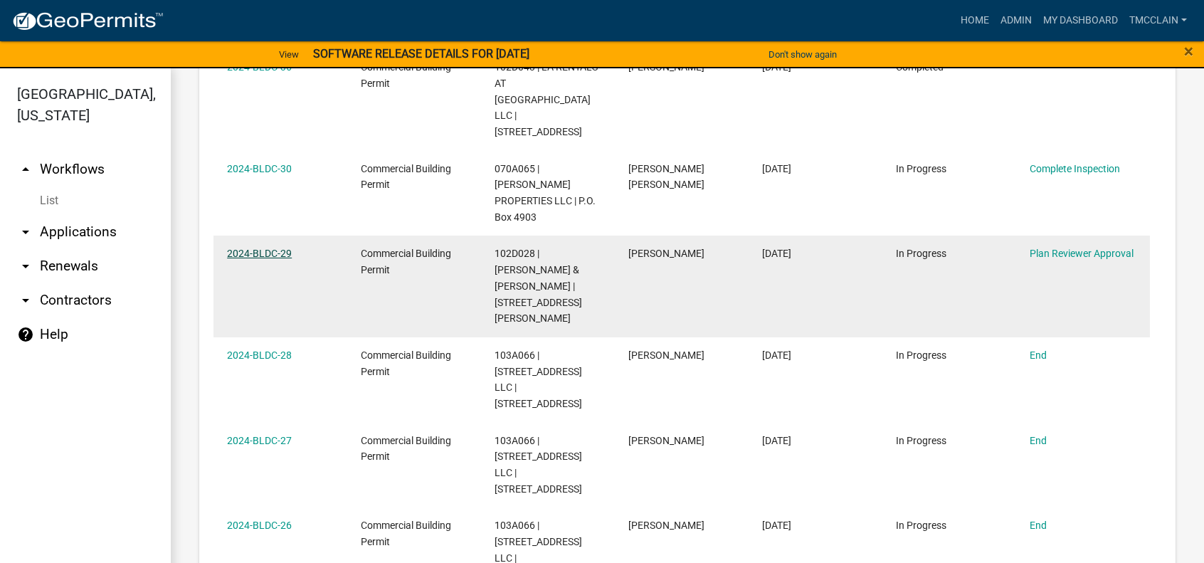
click at [265, 248] on link "2024-BLDC-29" at bounding box center [259, 253] width 65 height 11
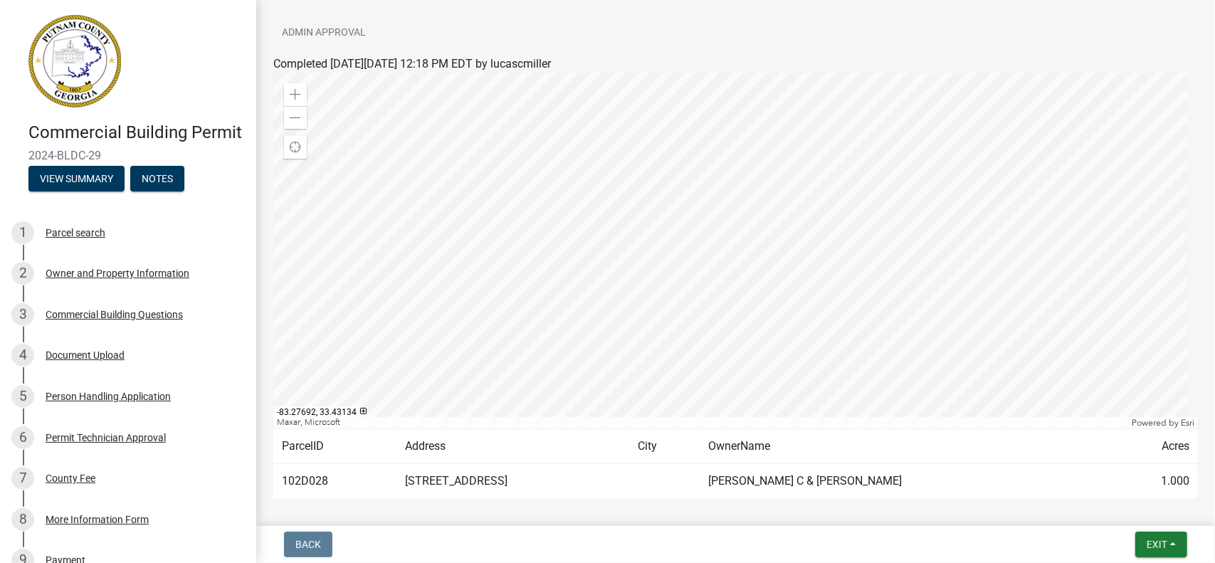
scroll to position [285, 0]
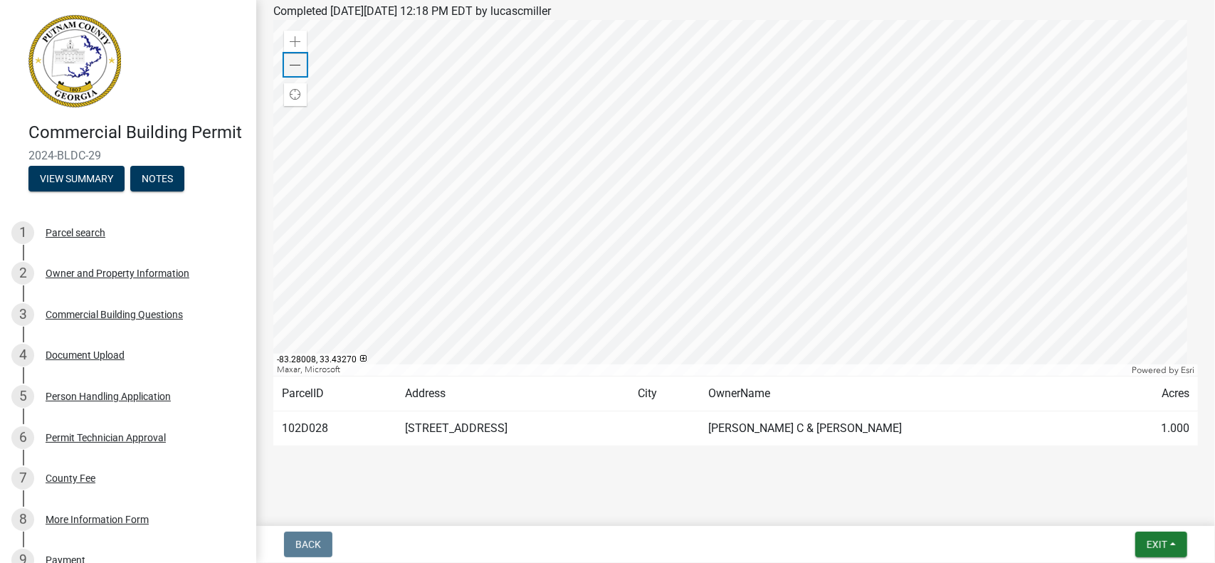
click at [297, 65] on span at bounding box center [295, 65] width 11 height 11
click at [292, 43] on span at bounding box center [295, 41] width 11 height 11
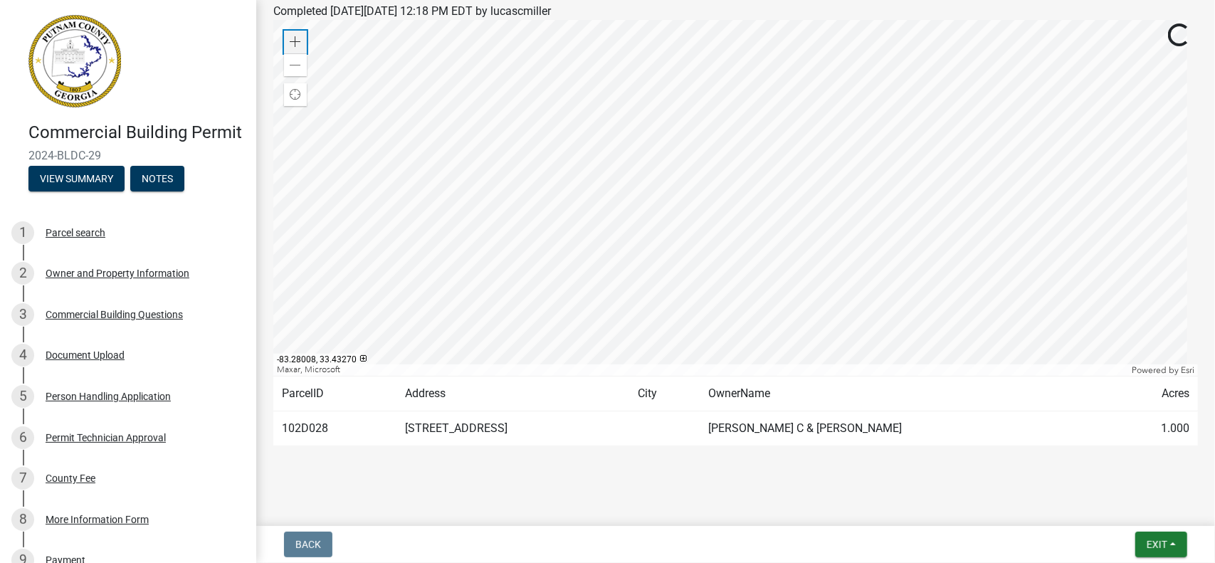
click at [292, 43] on span at bounding box center [295, 41] width 11 height 11
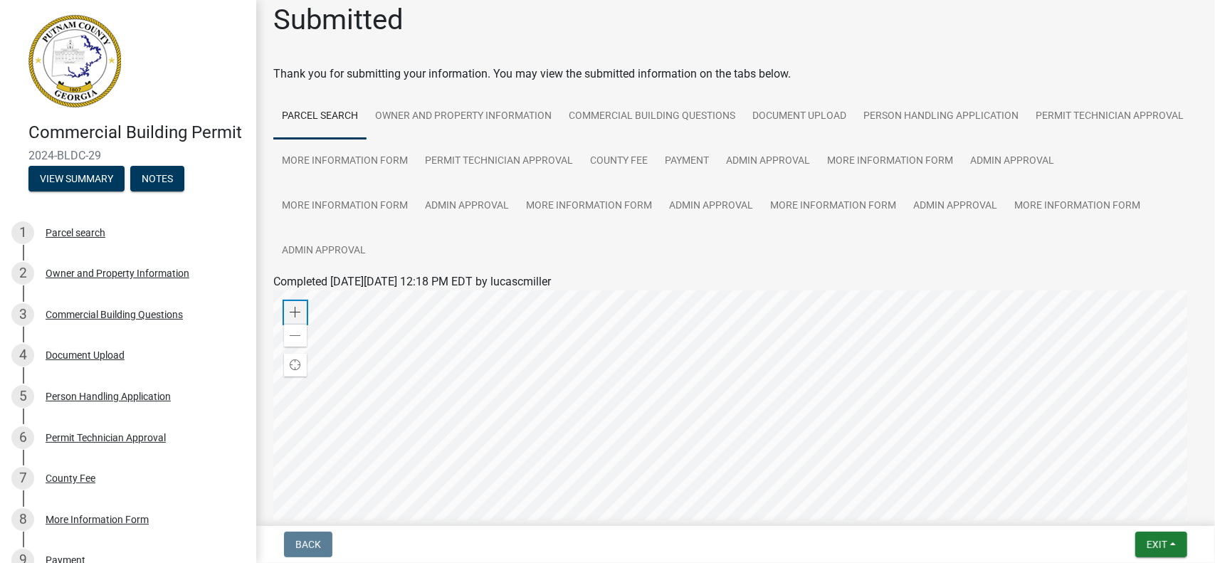
scroll to position [0, 0]
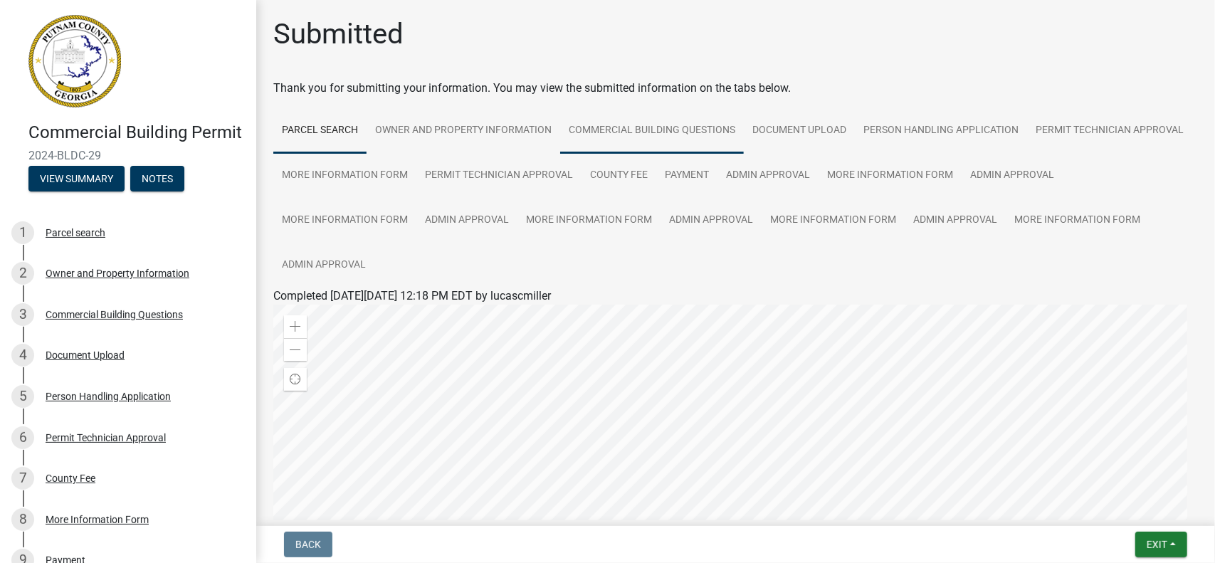
click at [654, 126] on link "Commercial Building Questions" at bounding box center [652, 131] width 184 height 46
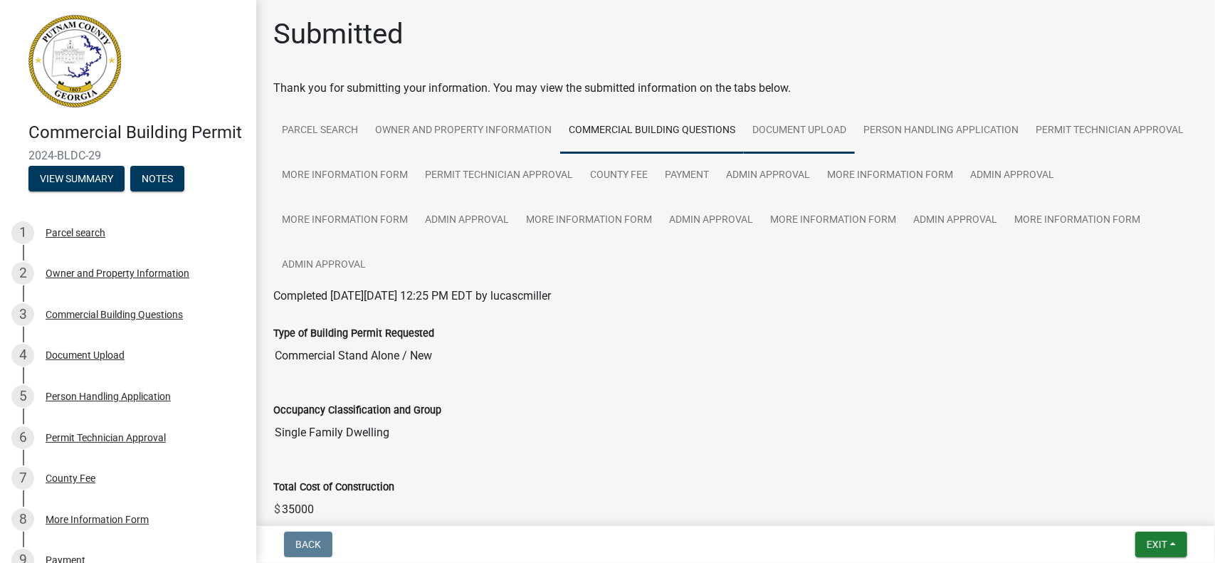
click at [802, 132] on link "Document Upload" at bounding box center [799, 131] width 111 height 46
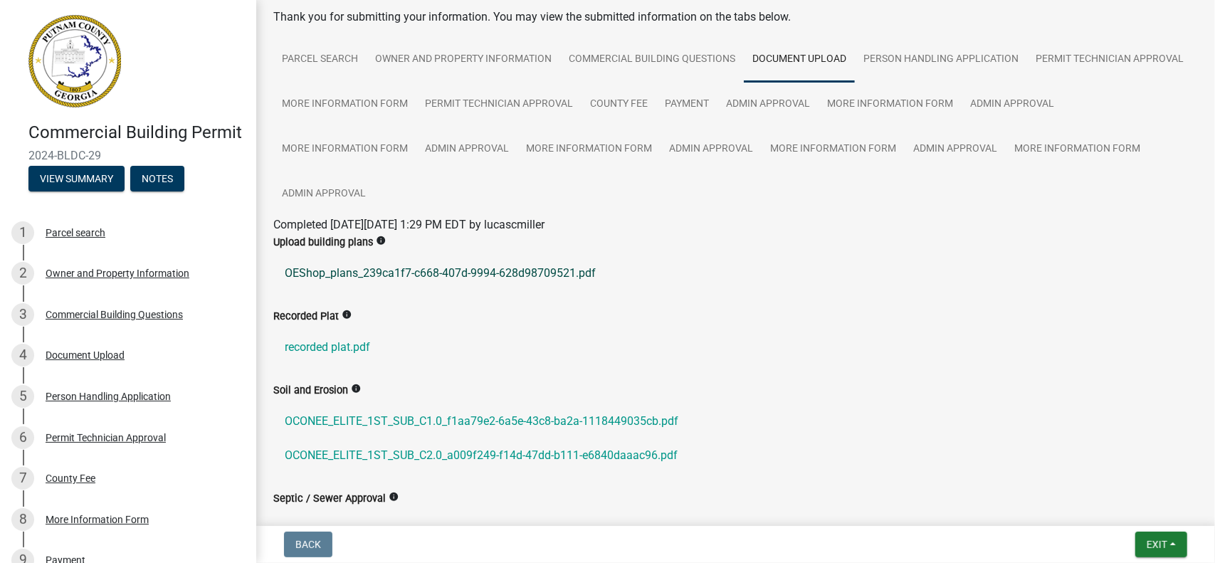
scroll to position [142, 0]
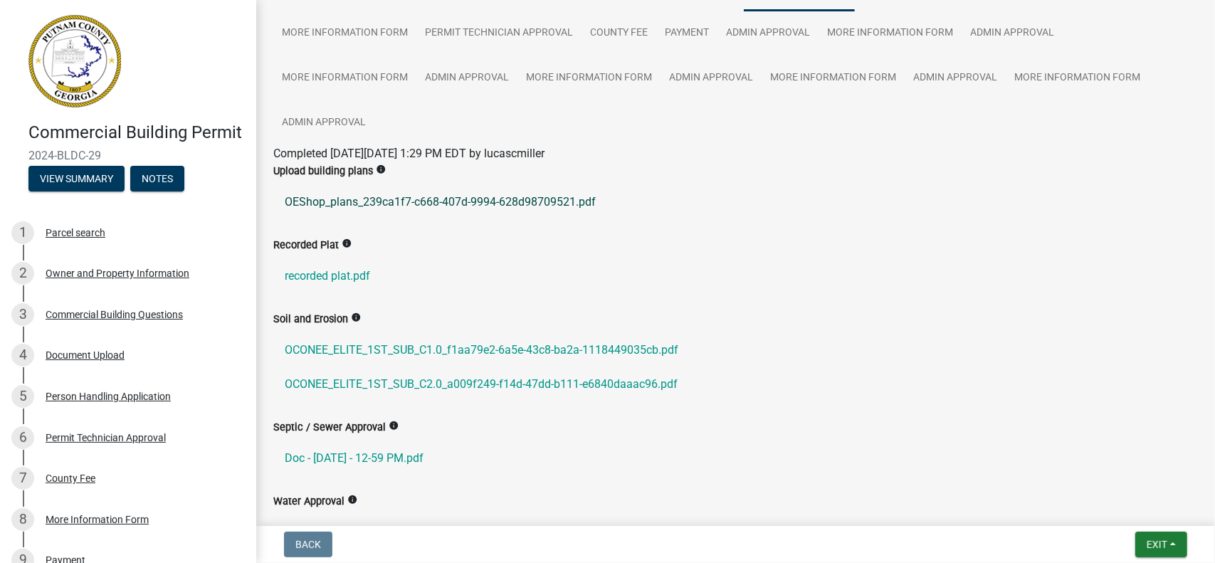
click at [371, 205] on link "OEShop_plans_239ca1f7-c668-407d-9994-628d98709521.pdf" at bounding box center [735, 202] width 924 height 34
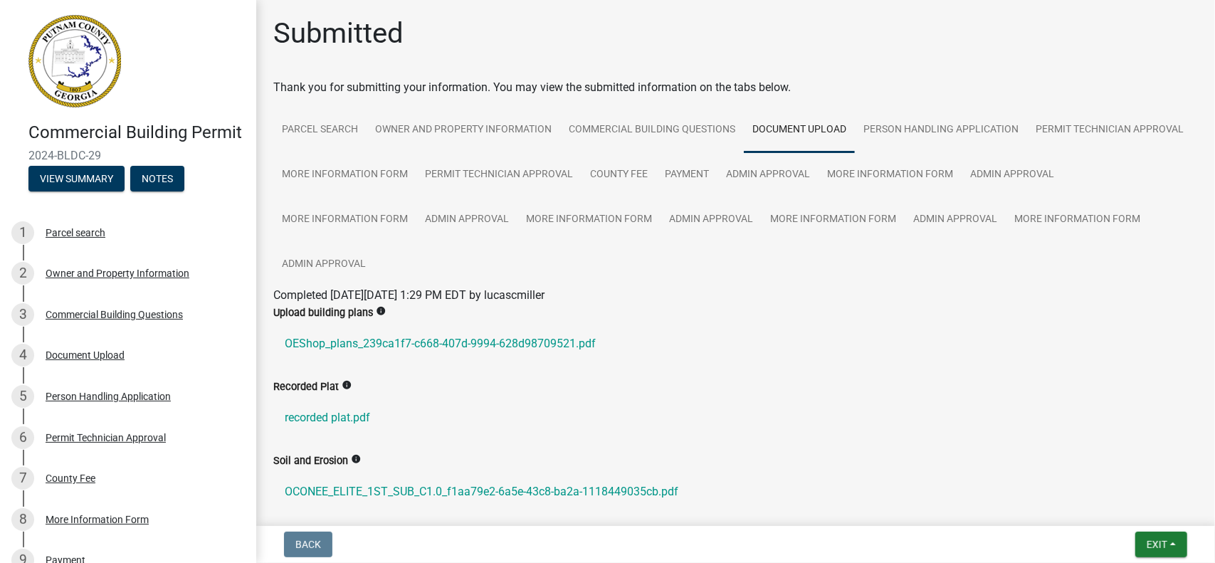
scroll to position [0, 0]
click at [686, 127] on link "Commercial Building Questions" at bounding box center [652, 131] width 184 height 46
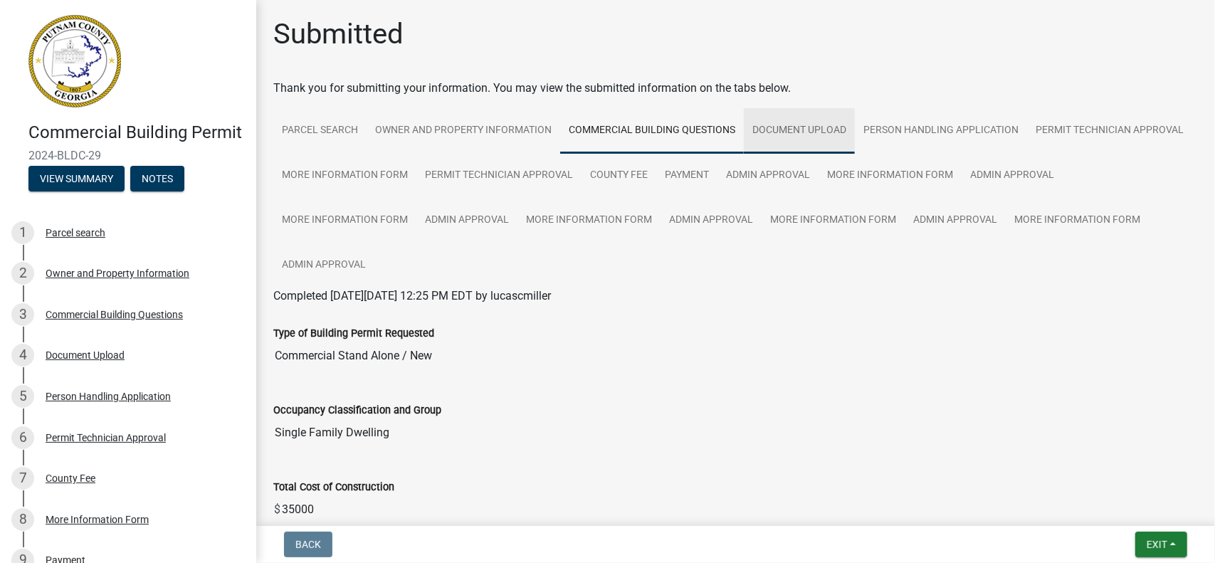
click at [781, 130] on link "Document Upload" at bounding box center [799, 131] width 111 height 46
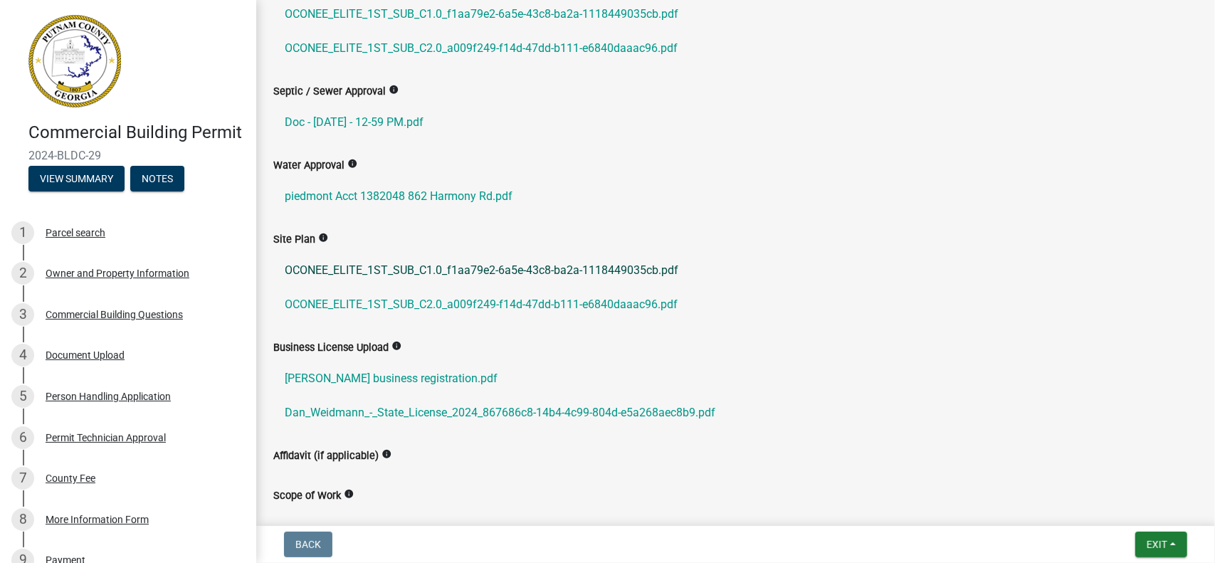
scroll to position [498, 0]
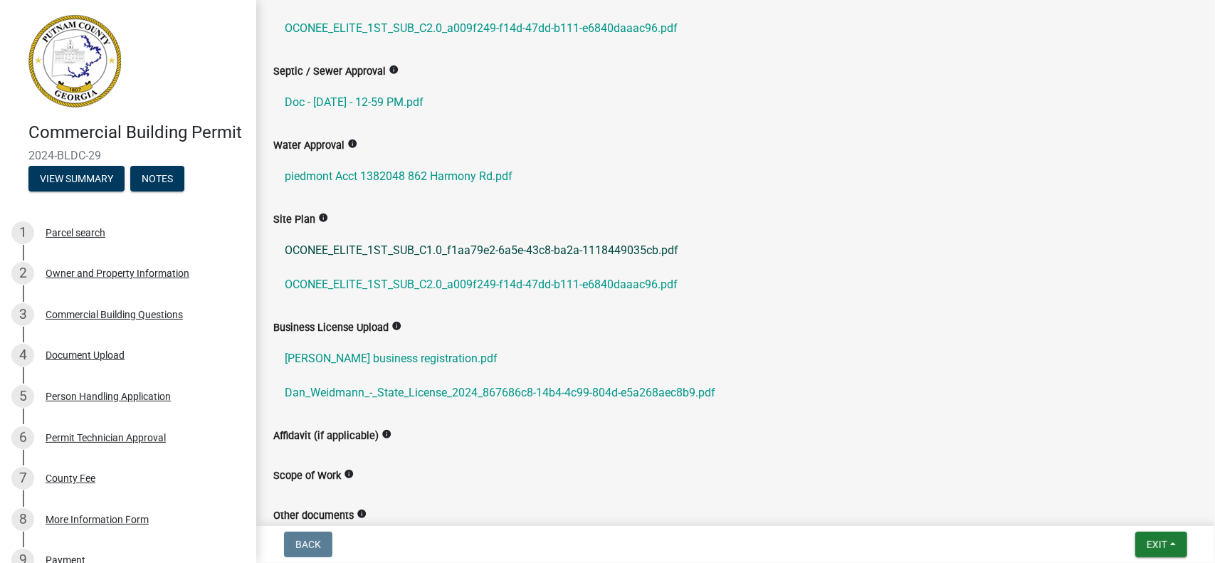
click at [371, 253] on link "OCONEE_ELITE_1ST_SUB_C1.0_f1aa79e2-6a5e-43c8-ba2a-1118449035cb.pdf" at bounding box center [735, 250] width 924 height 34
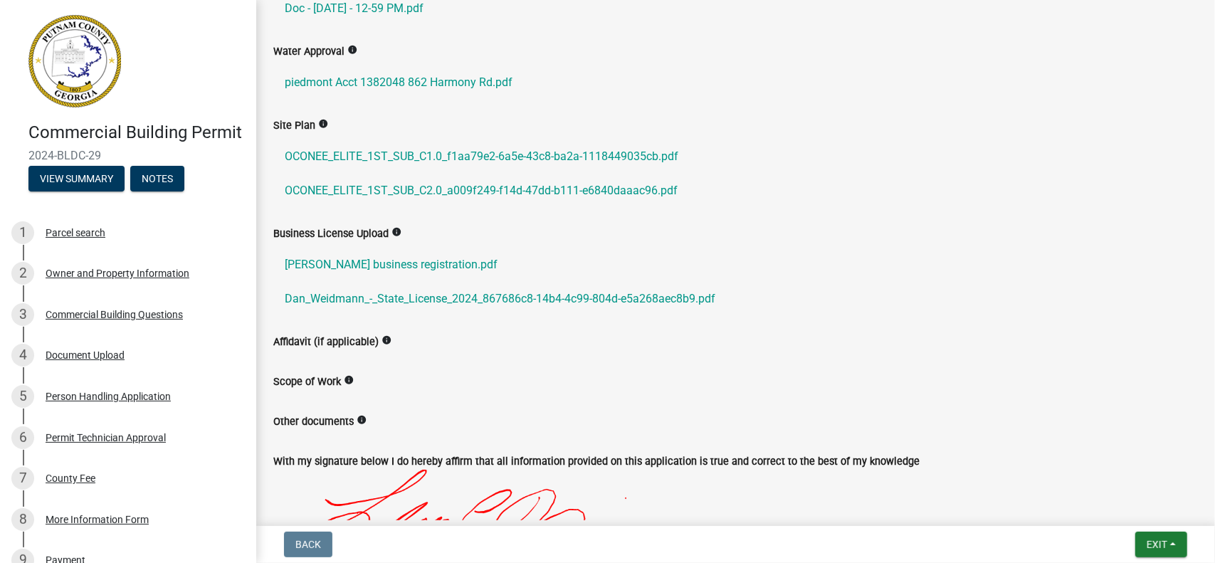
scroll to position [569, 0]
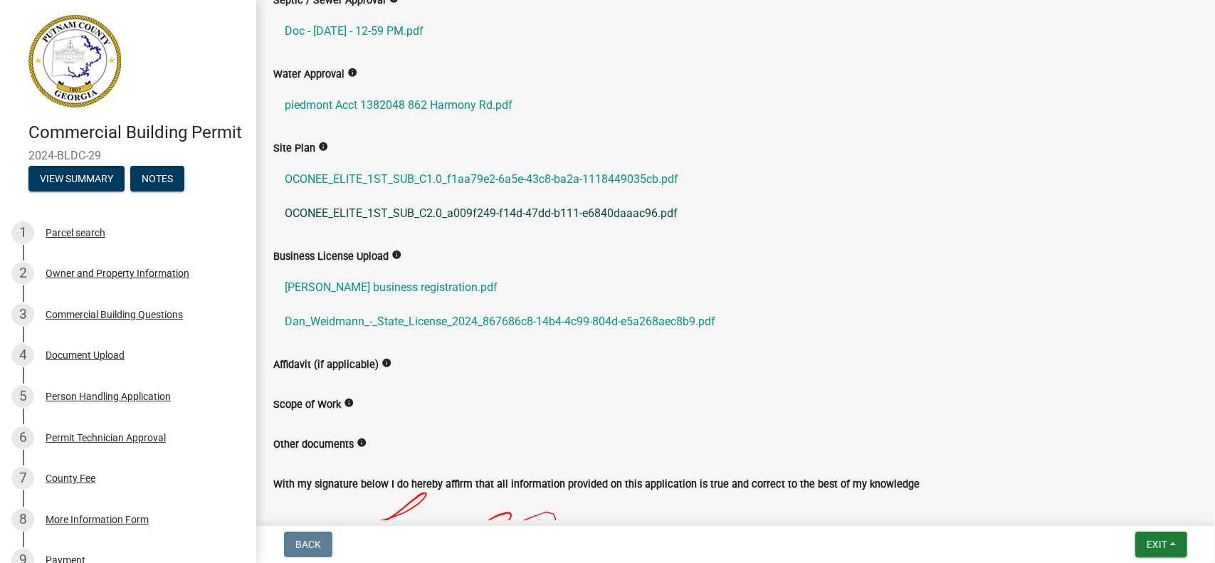
click at [381, 210] on link "OCONEE_ELITE_1ST_SUB_C2.0_a009f249-f14d-47dd-b111-e6840daaac96.pdf" at bounding box center [735, 213] width 924 height 34
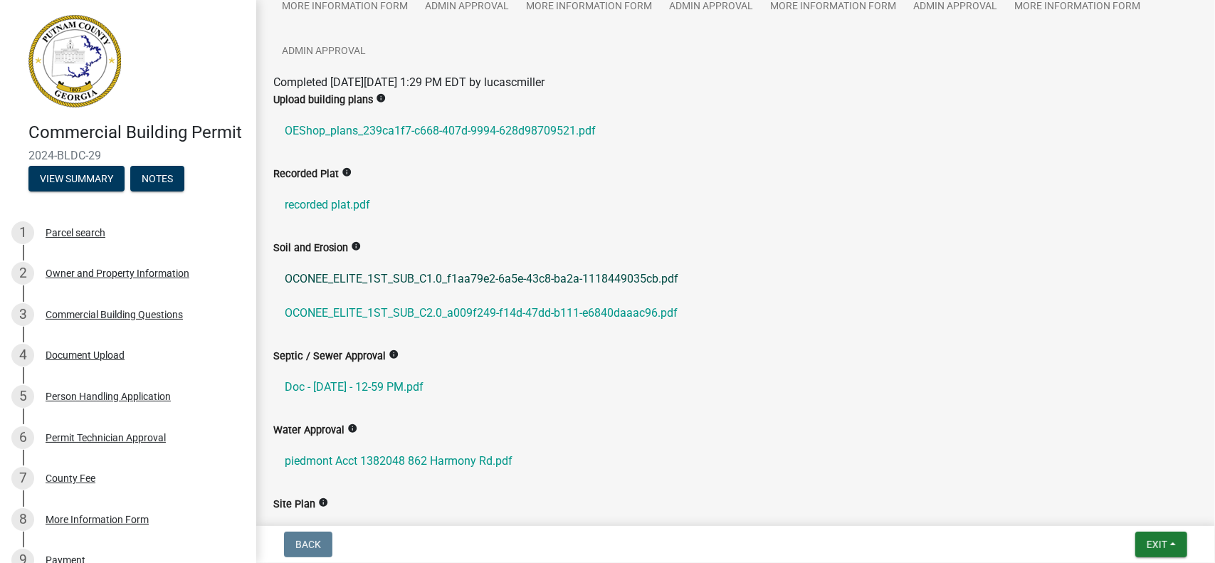
scroll to position [142, 0]
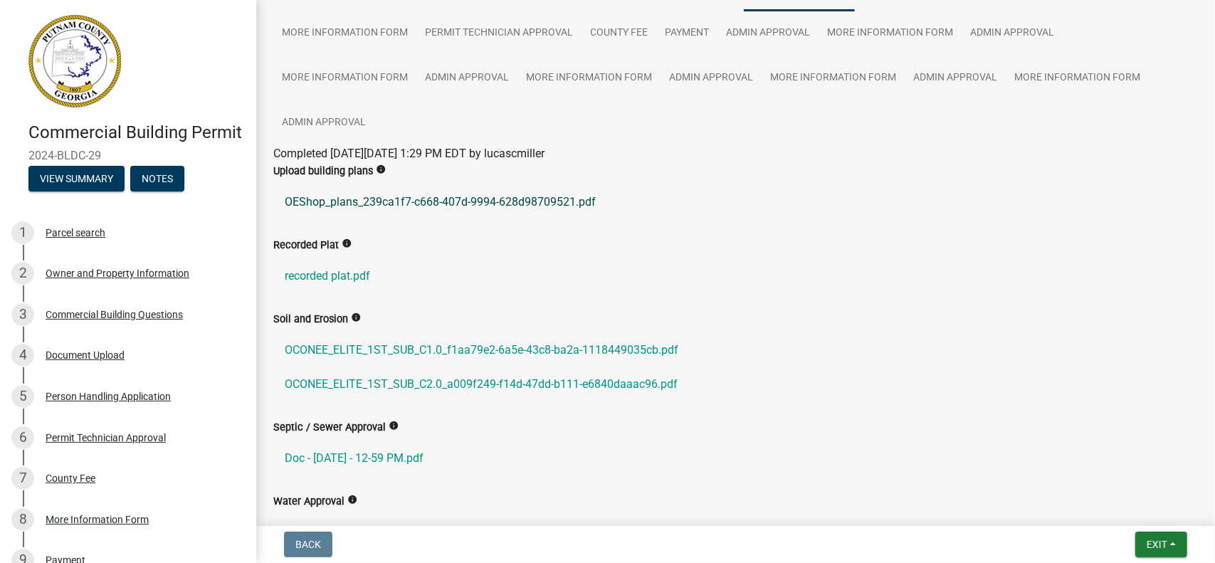
click at [392, 202] on link "OEShop_plans_239ca1f7-c668-407d-9994-628d98709521.pdf" at bounding box center [735, 202] width 924 height 34
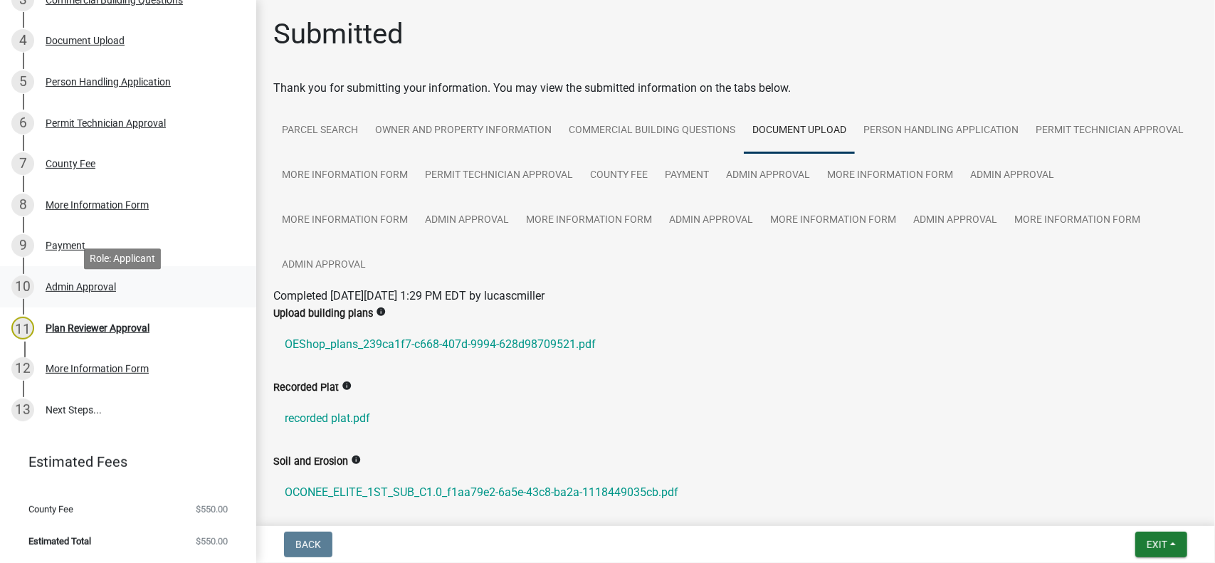
scroll to position [334, 0]
click at [87, 328] on div "Plan Reviewer Approval" at bounding box center [98, 328] width 104 height 10
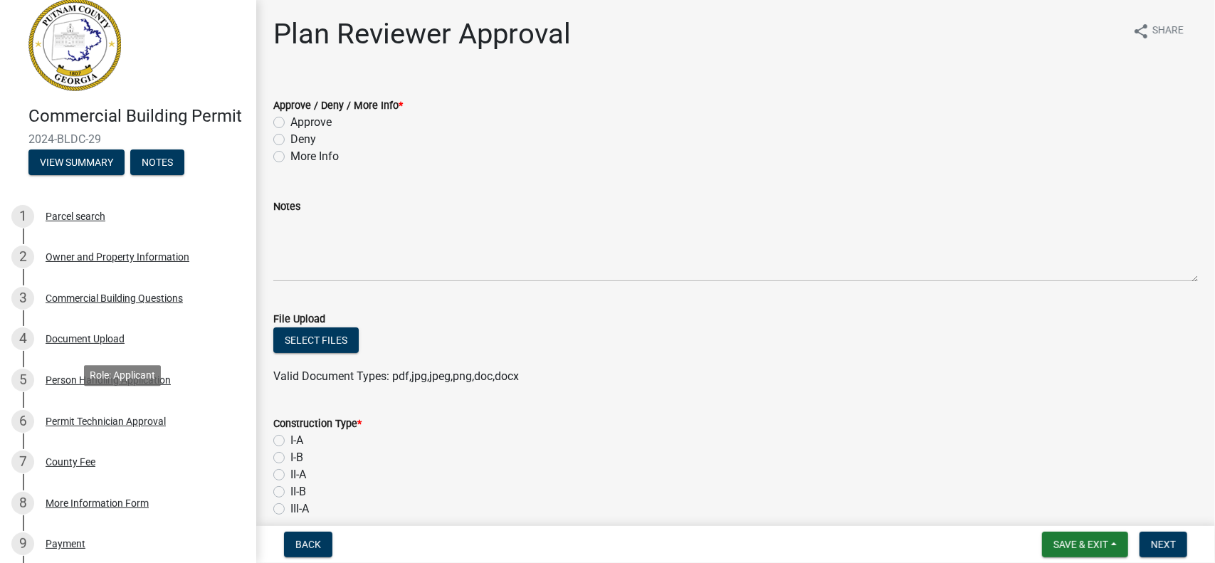
scroll to position [0, 0]
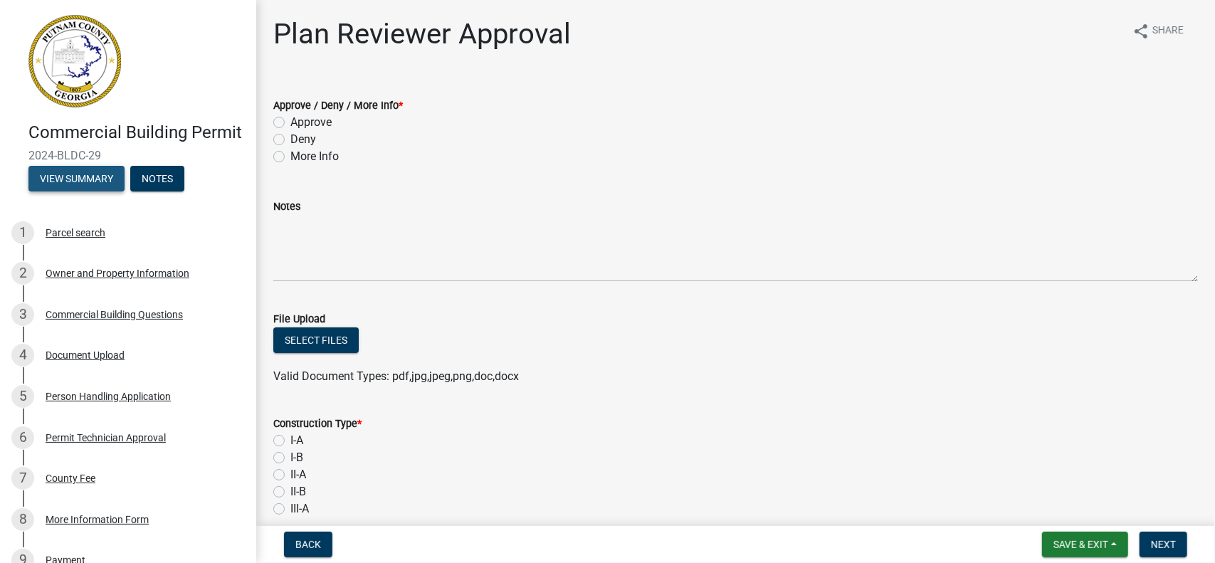
click at [78, 191] on button "View Summary" at bounding box center [76, 179] width 96 height 26
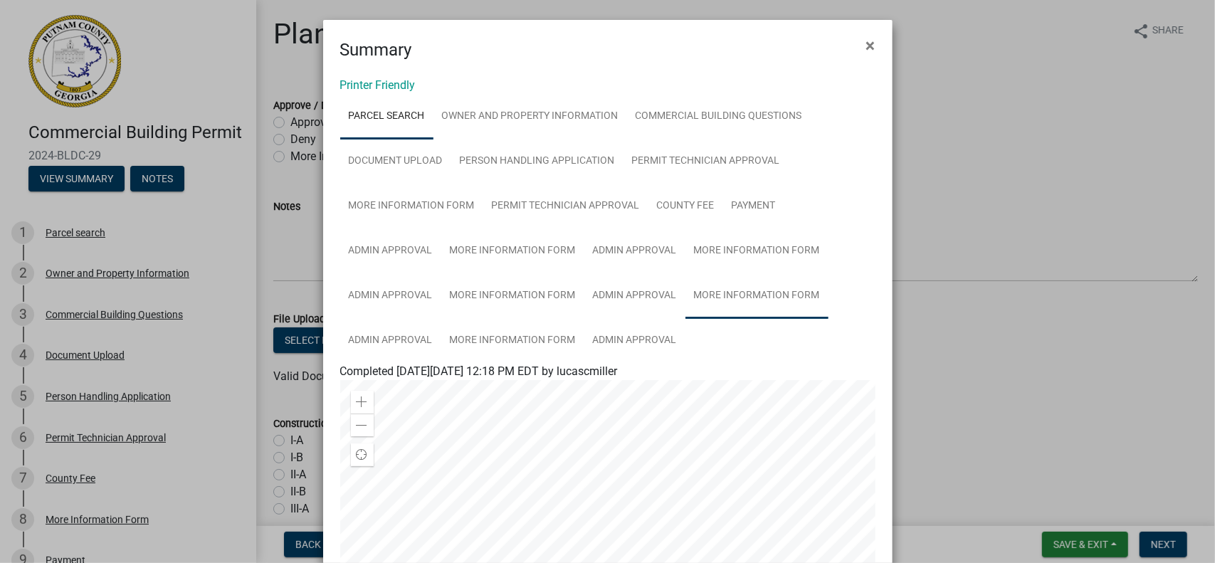
scroll to position [71, 0]
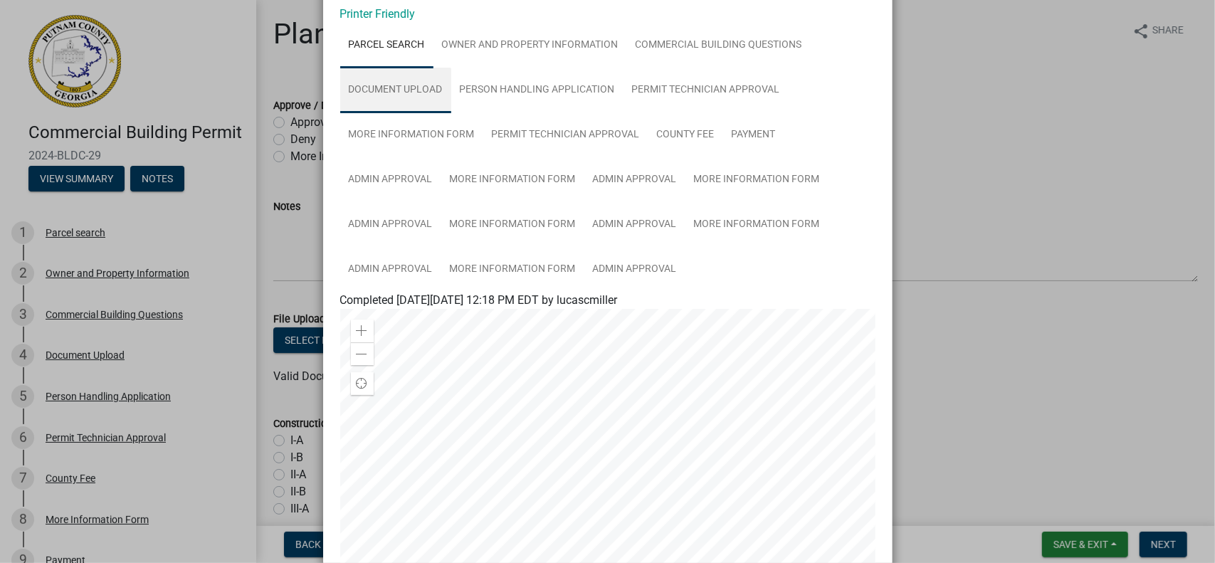
click at [397, 91] on link "Document Upload" at bounding box center [395, 91] width 111 height 46
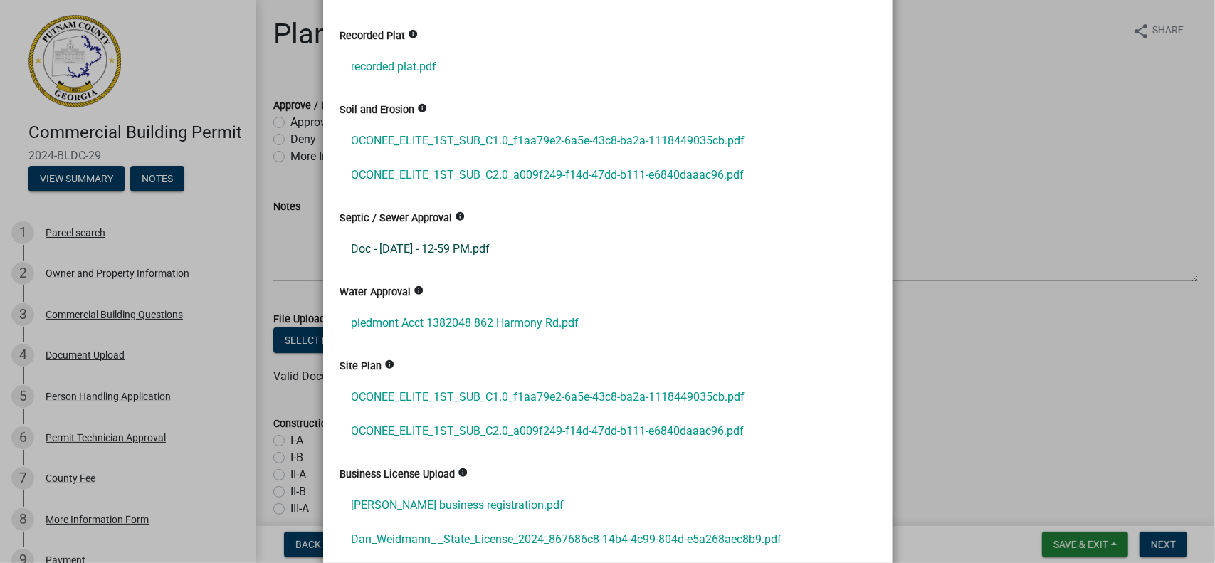
scroll to position [356, 0]
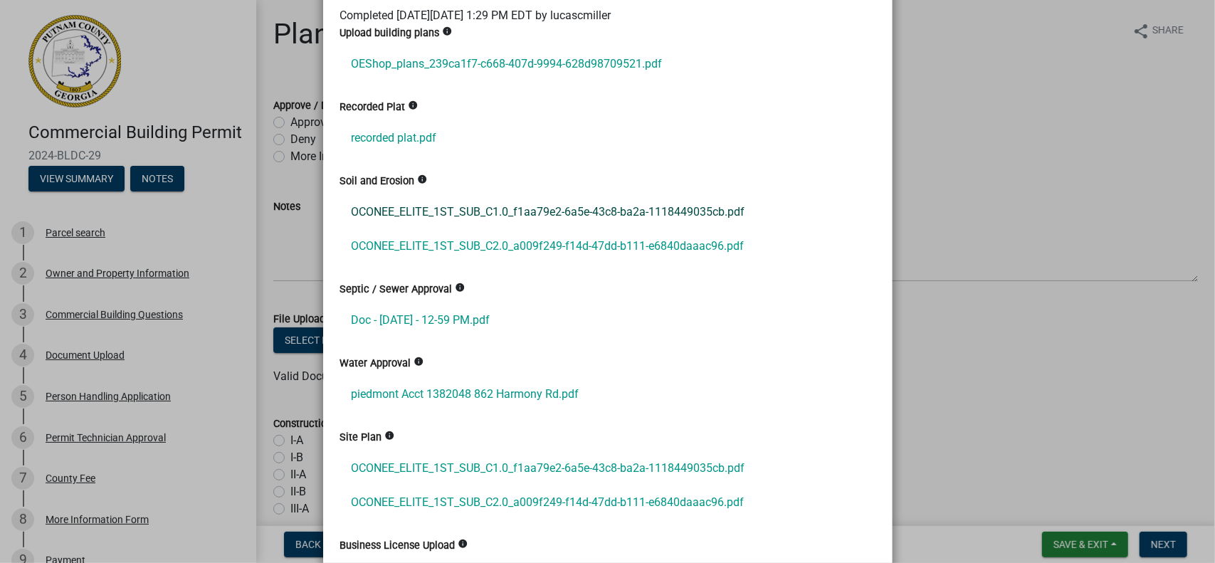
click at [402, 212] on link "OCONEE_ELITE_1ST_SUB_C1.0_f1aa79e2-6a5e-43c8-ba2a-1118449035cb.pdf" at bounding box center [607, 212] width 535 height 34
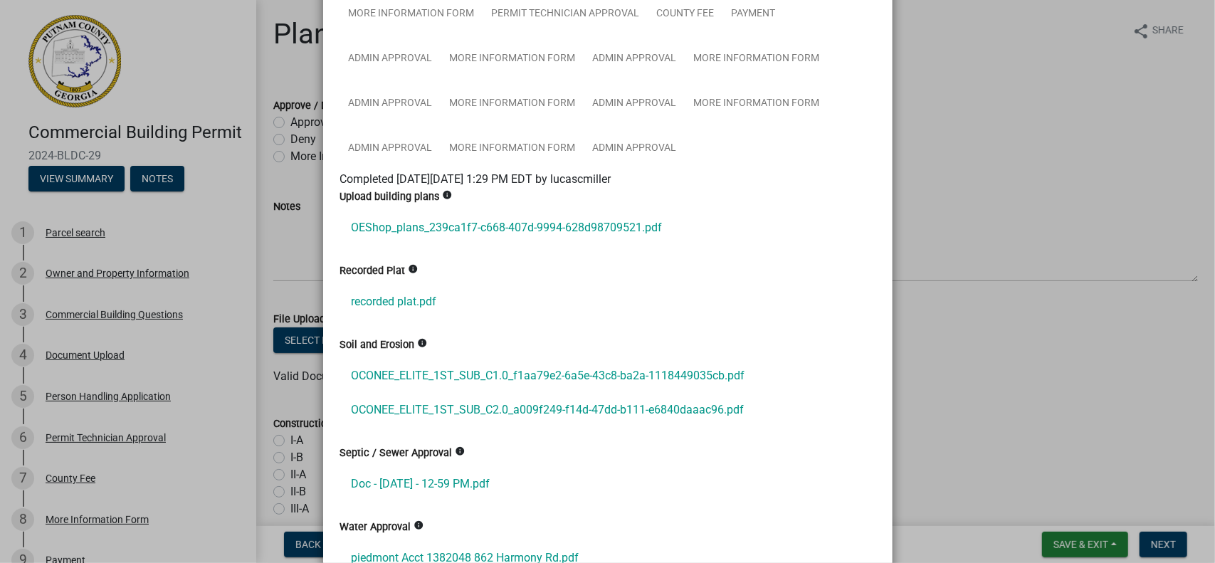
scroll to position [213, 0]
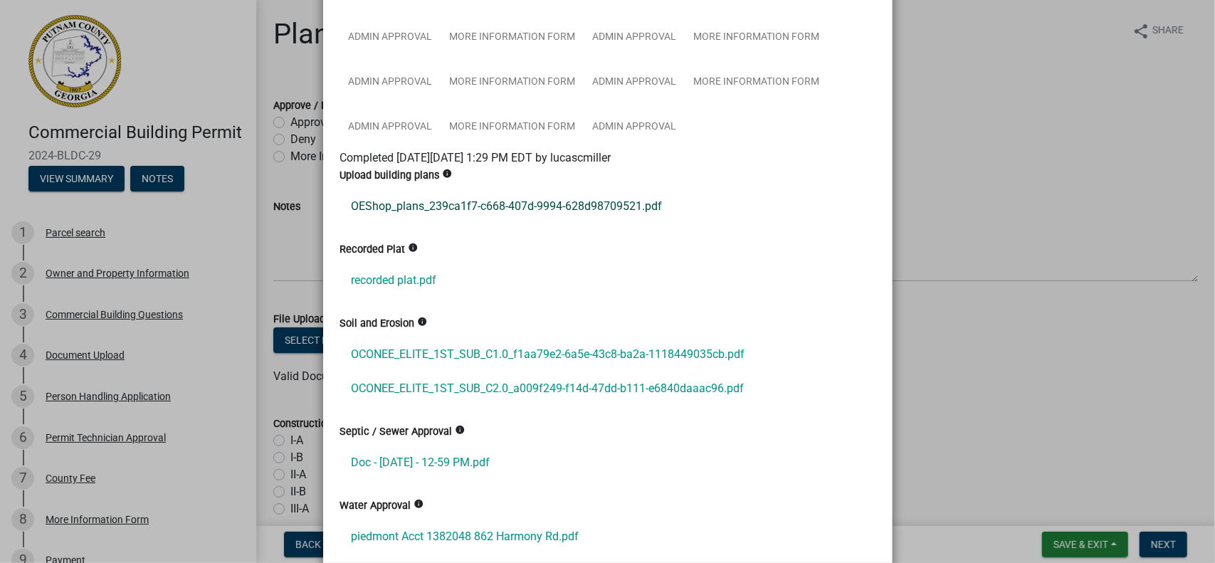
click at [455, 208] on link "OEShop_plans_239ca1f7-c668-407d-9994-628d98709521.pdf" at bounding box center [607, 206] width 535 height 34
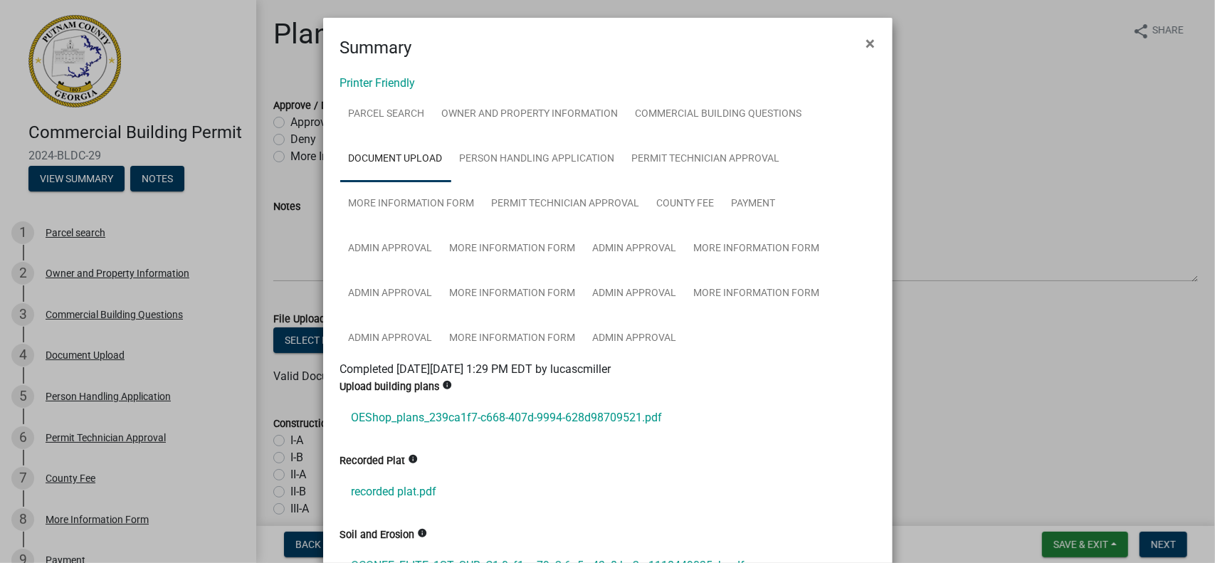
scroll to position [0, 0]
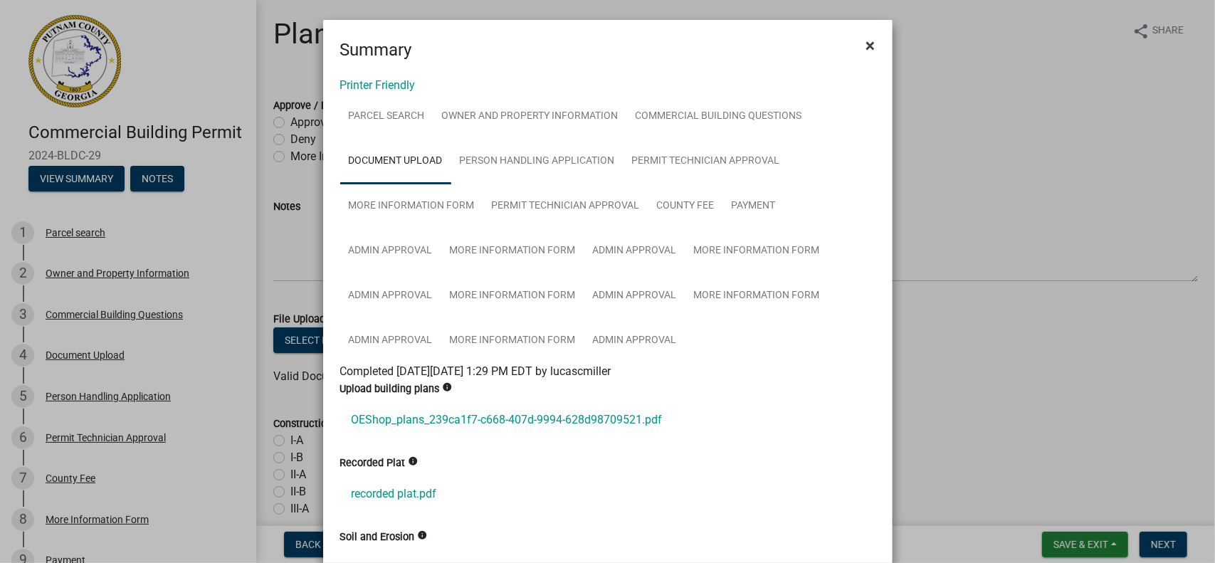
click at [869, 42] on span "×" at bounding box center [870, 46] width 9 height 20
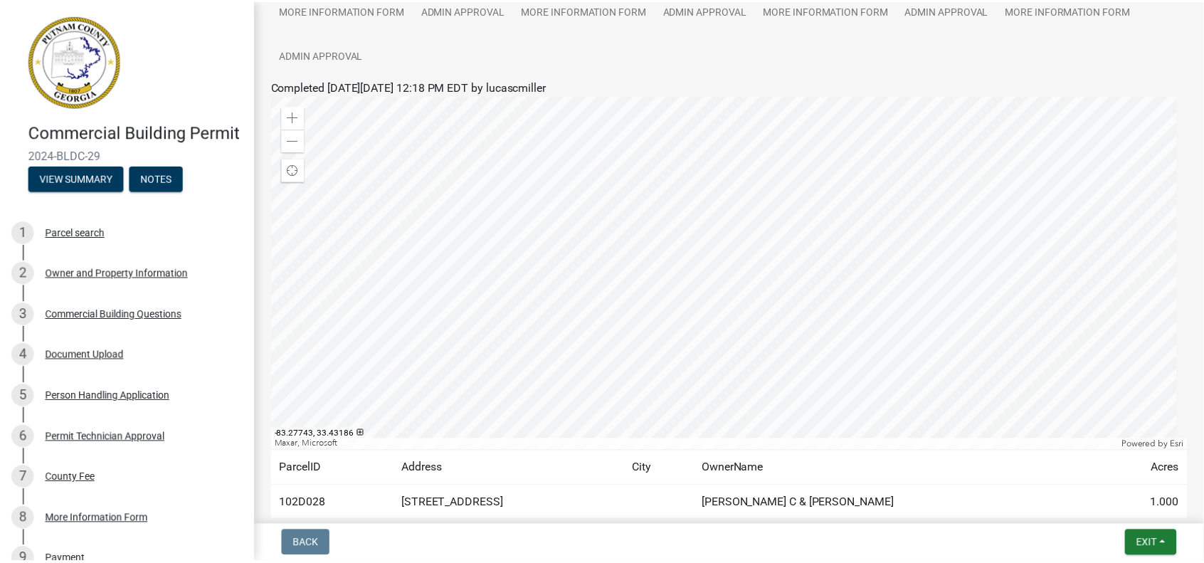
scroll to position [213, 0]
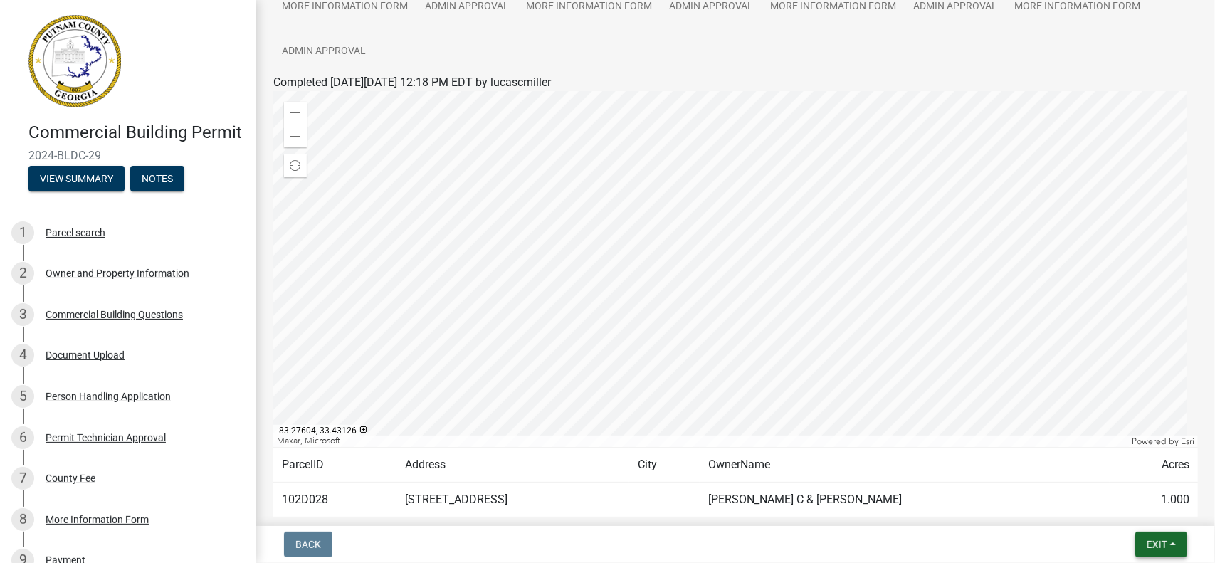
click at [1168, 541] on button "Exit" at bounding box center [1161, 545] width 52 height 26
click at [1129, 504] on button "Save & Exit" at bounding box center [1131, 507] width 114 height 34
